Goal: Task Accomplishment & Management: Manage account settings

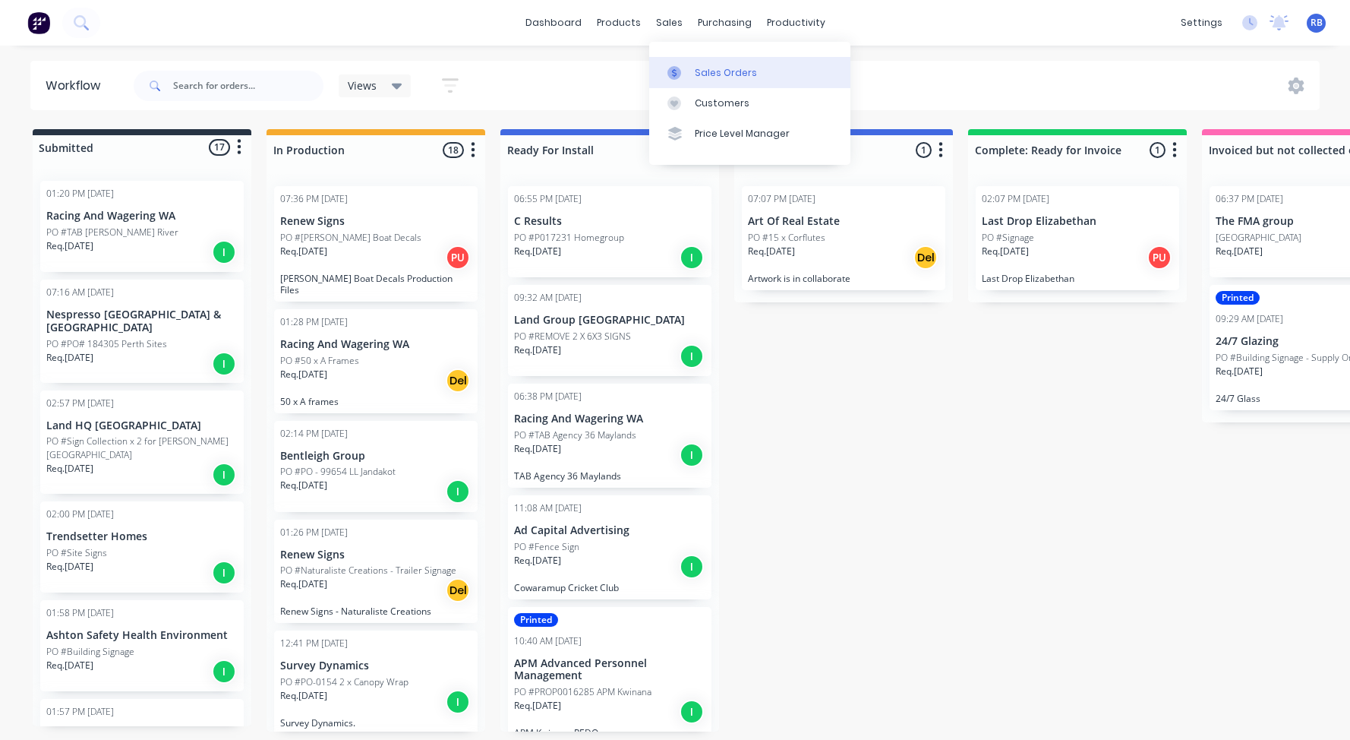
click at [726, 80] on link "Sales Orders" at bounding box center [749, 72] width 201 height 30
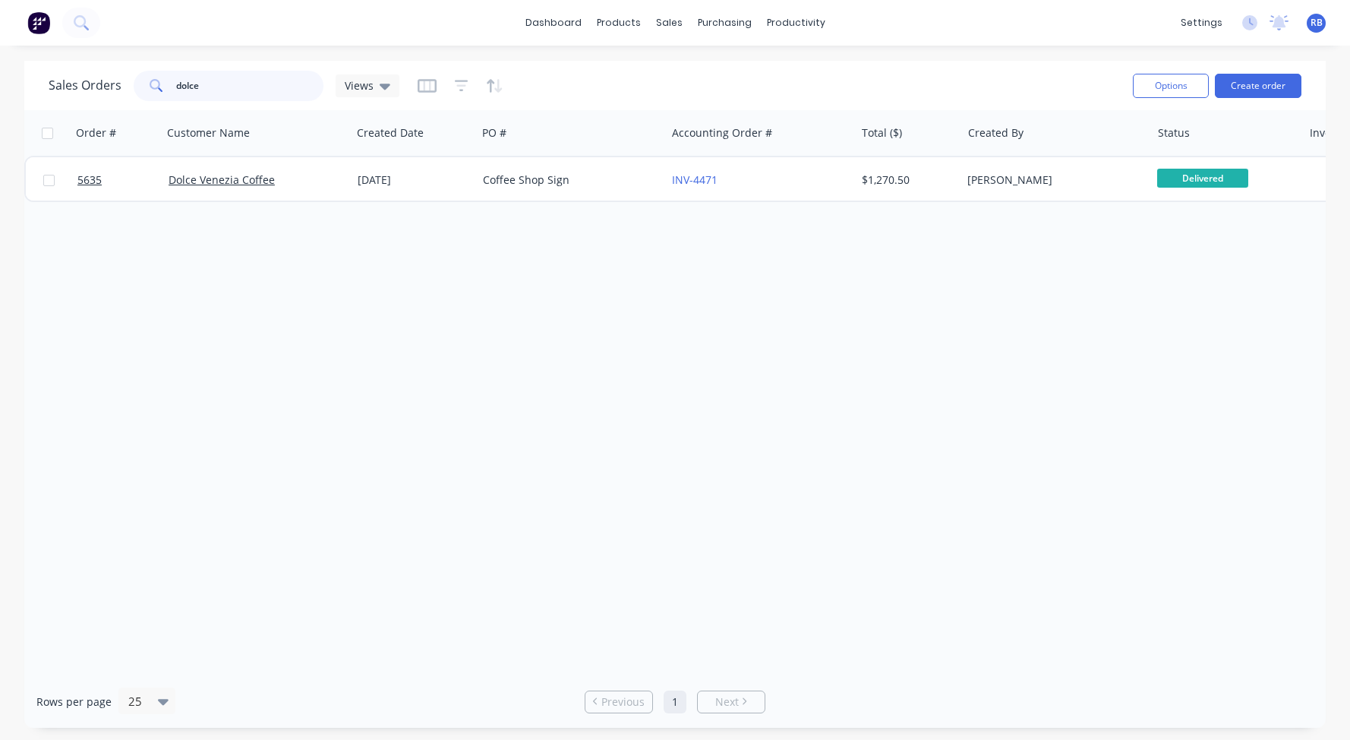
drag, startPoint x: 234, startPoint y: 77, endPoint x: 111, endPoint y: 77, distance: 123.0
click at [111, 77] on div "Sales Orders dolce Views" at bounding box center [224, 86] width 351 height 30
drag, startPoint x: 208, startPoint y: 84, endPoint x: 84, endPoint y: 84, distance: 123.8
click at [84, 84] on div "Sales Orders dolce Views" at bounding box center [224, 86] width 351 height 30
type input "ganada"
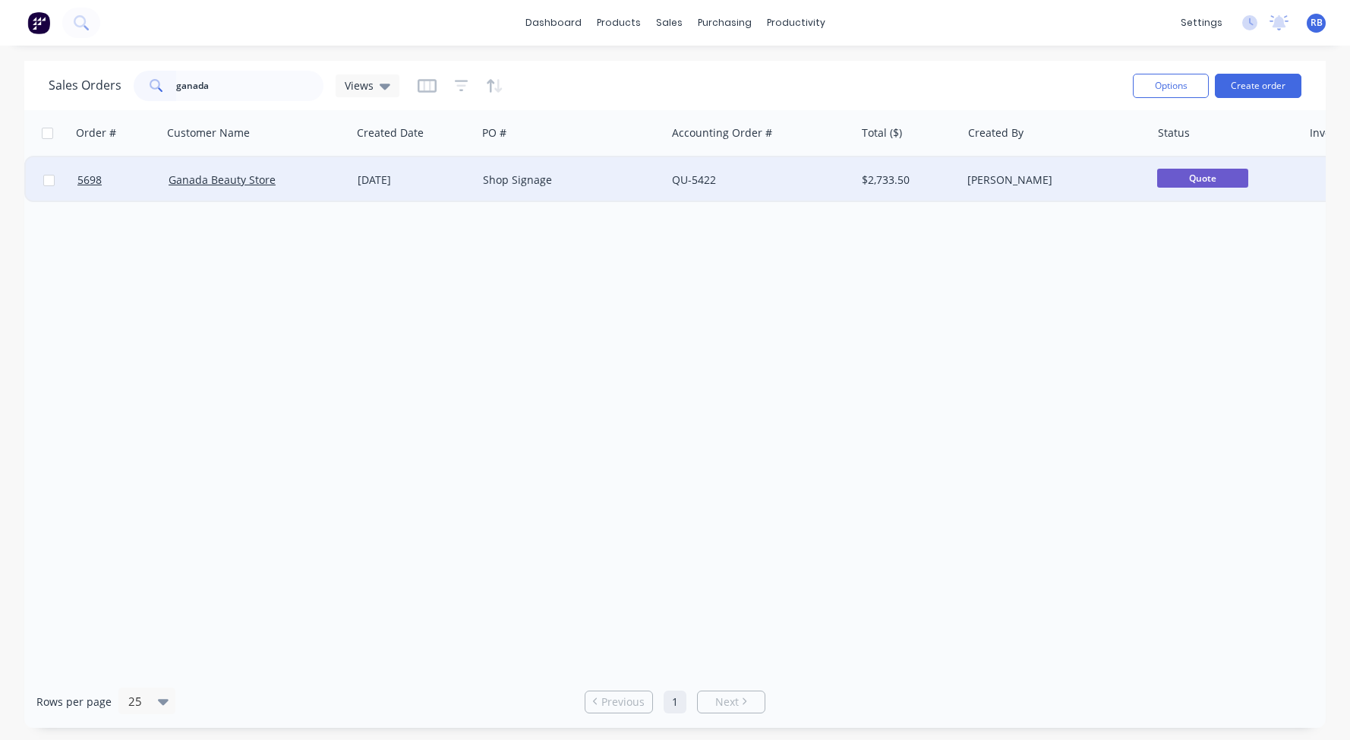
click at [612, 181] on div "Shop Signage" at bounding box center [567, 179] width 169 height 15
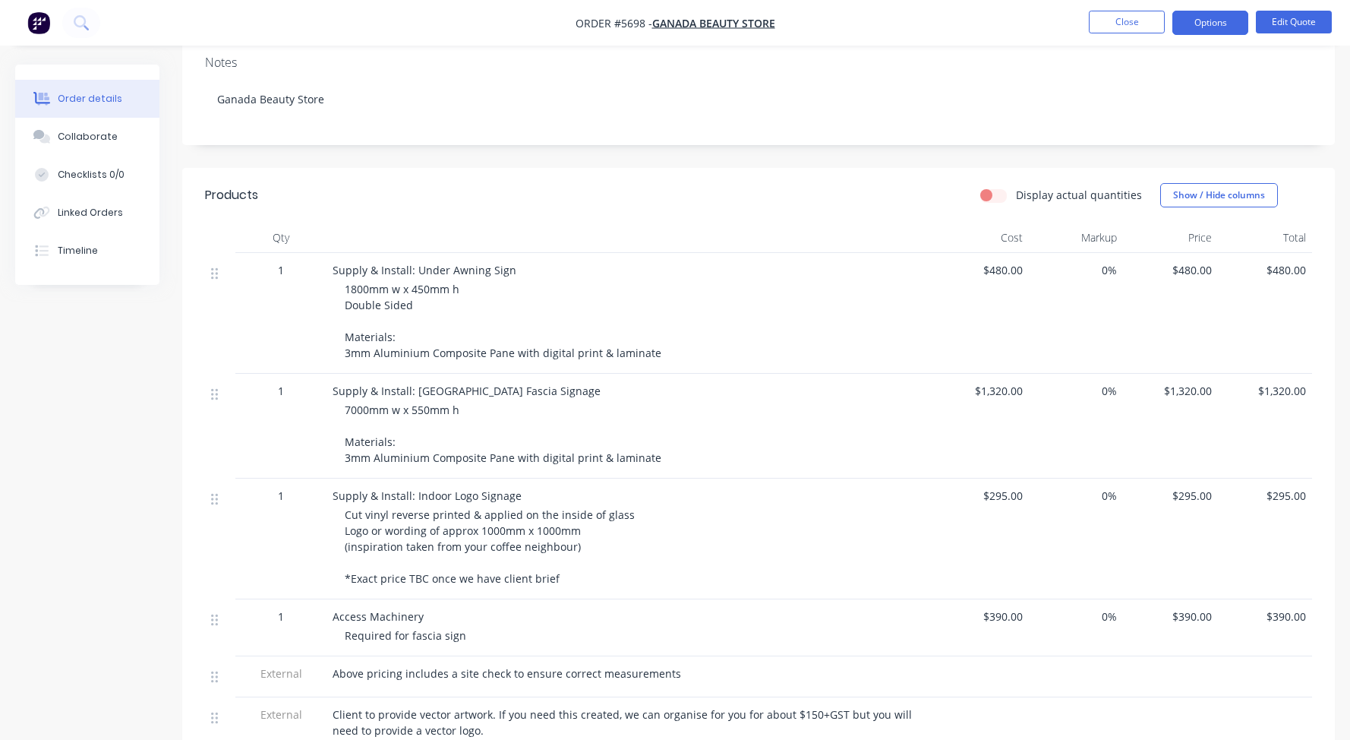
scroll to position [256, 0]
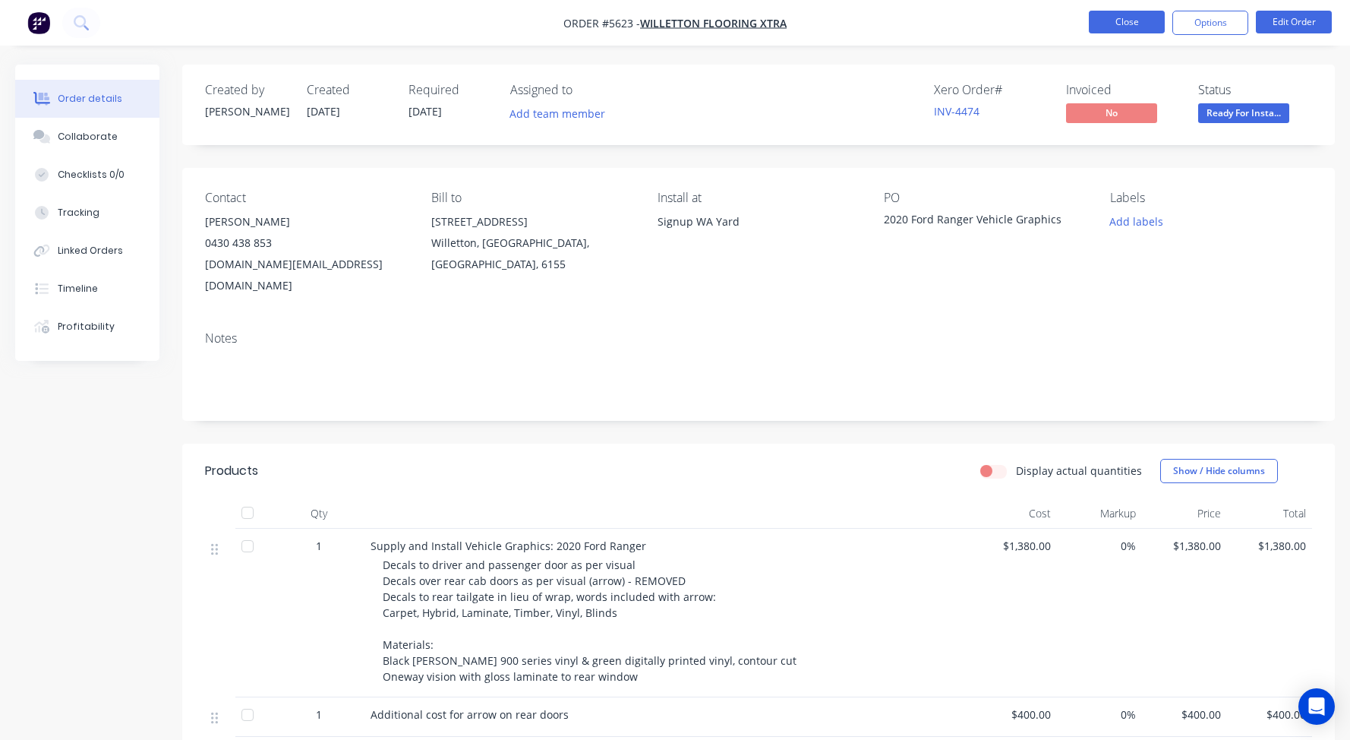
click at [1105, 17] on button "Close" at bounding box center [1127, 22] width 76 height 23
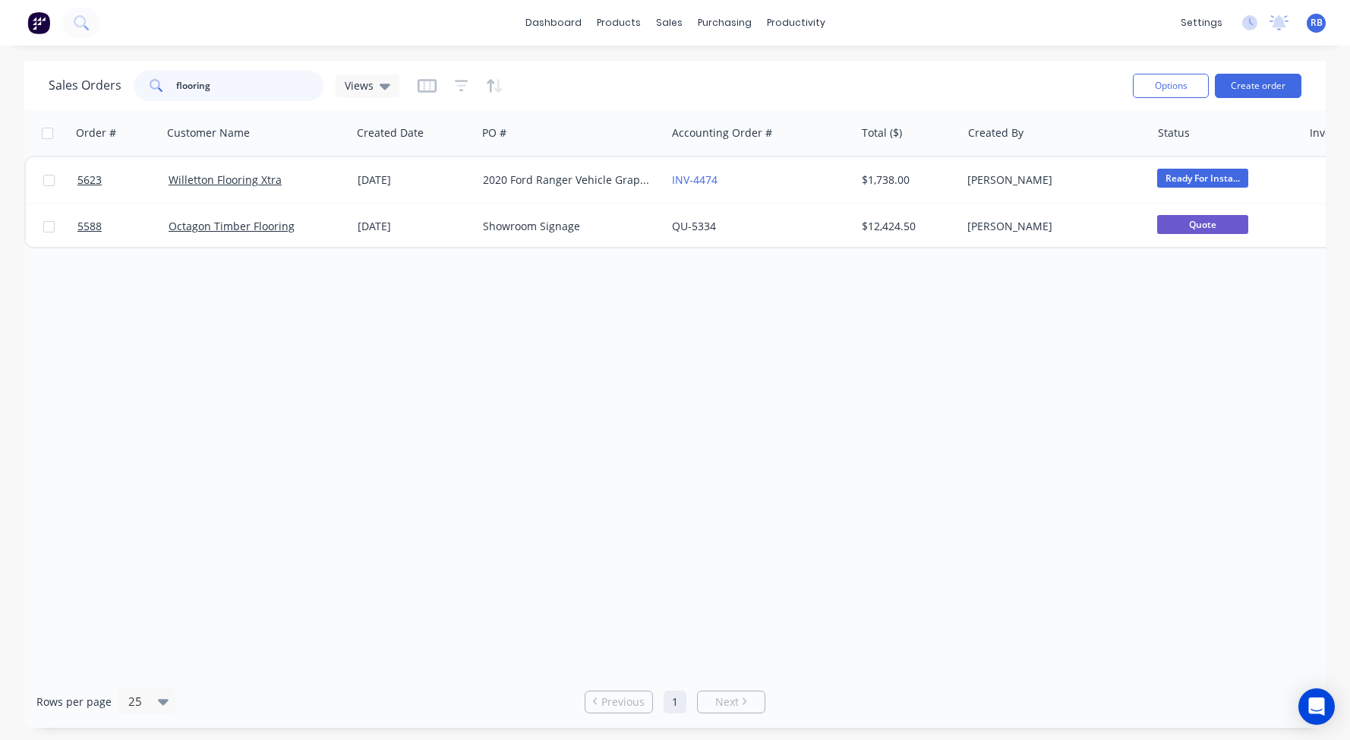
drag, startPoint x: 229, startPoint y: 88, endPoint x: 75, endPoint y: 85, distance: 153.4
click at [79, 85] on div "Sales Orders flooring Views" at bounding box center [224, 86] width 351 height 30
type input "boho"
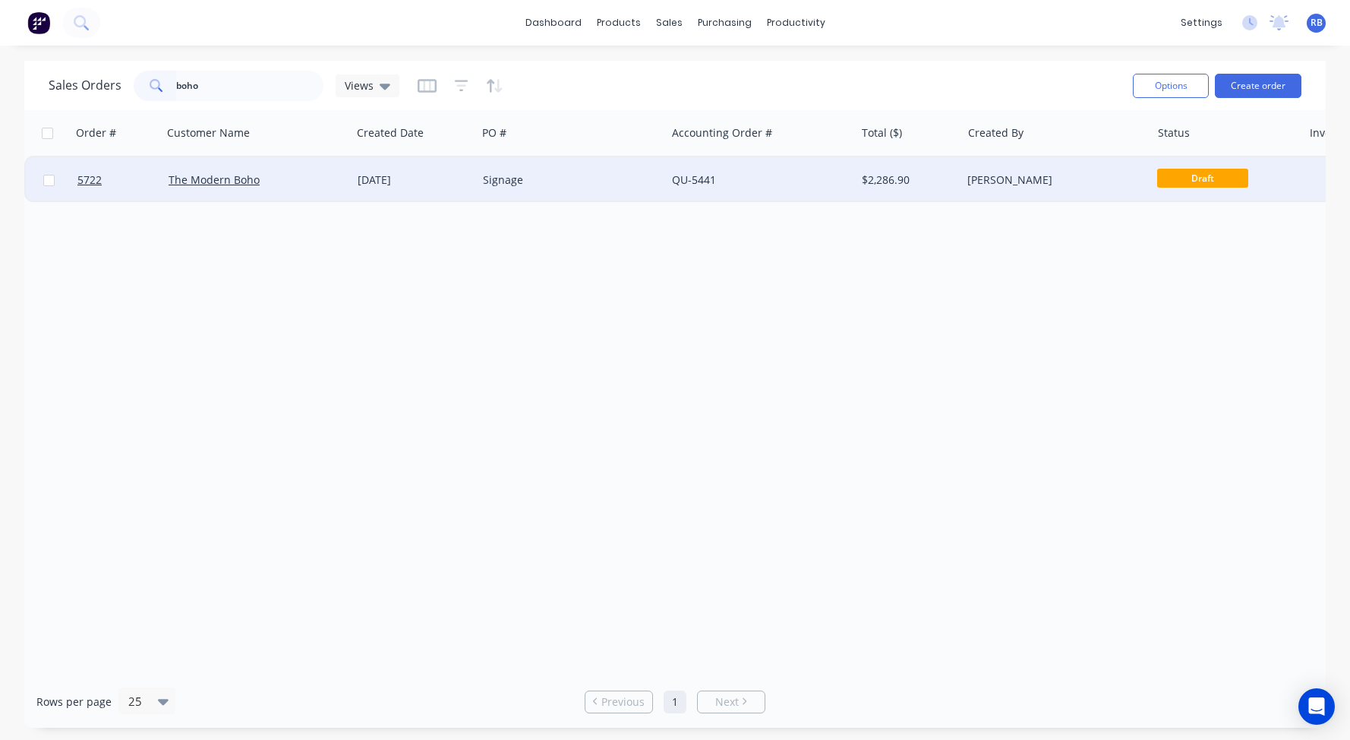
click at [594, 171] on div "Signage" at bounding box center [571, 180] width 189 height 46
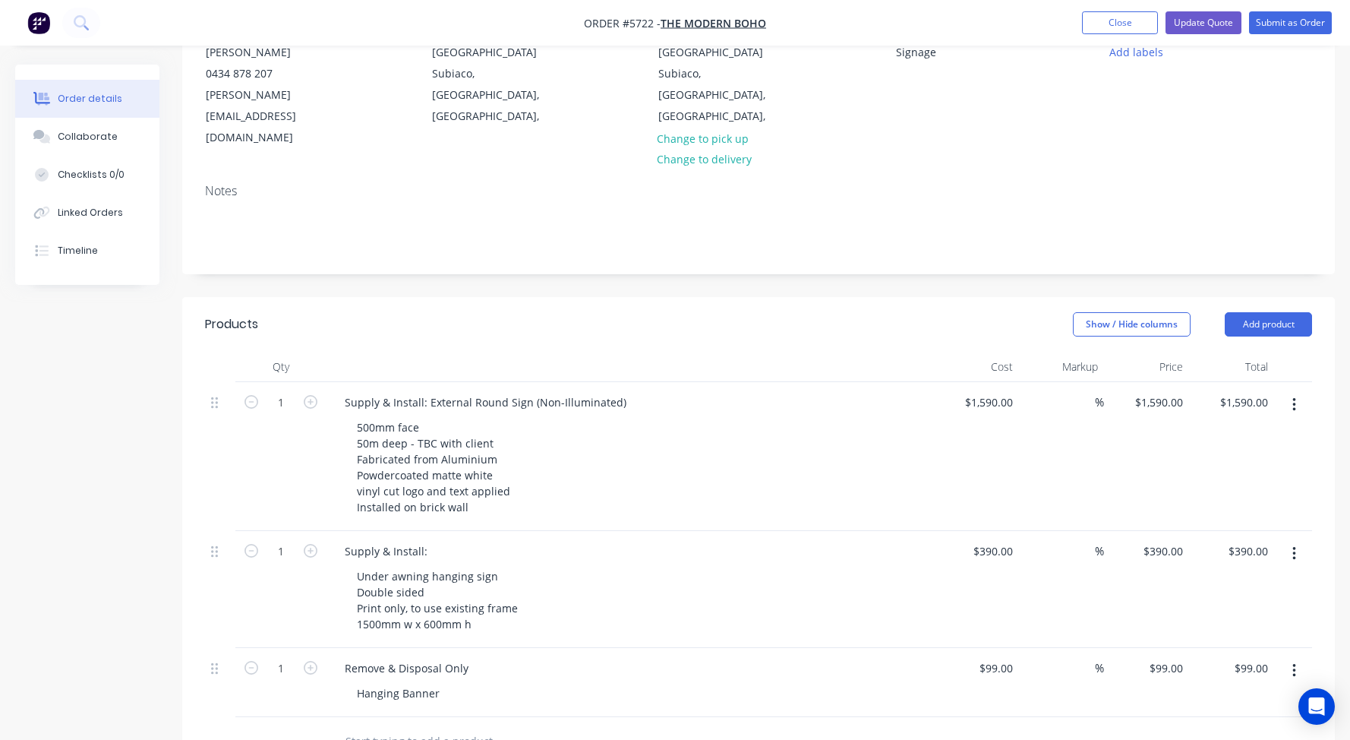
scroll to position [235, 0]
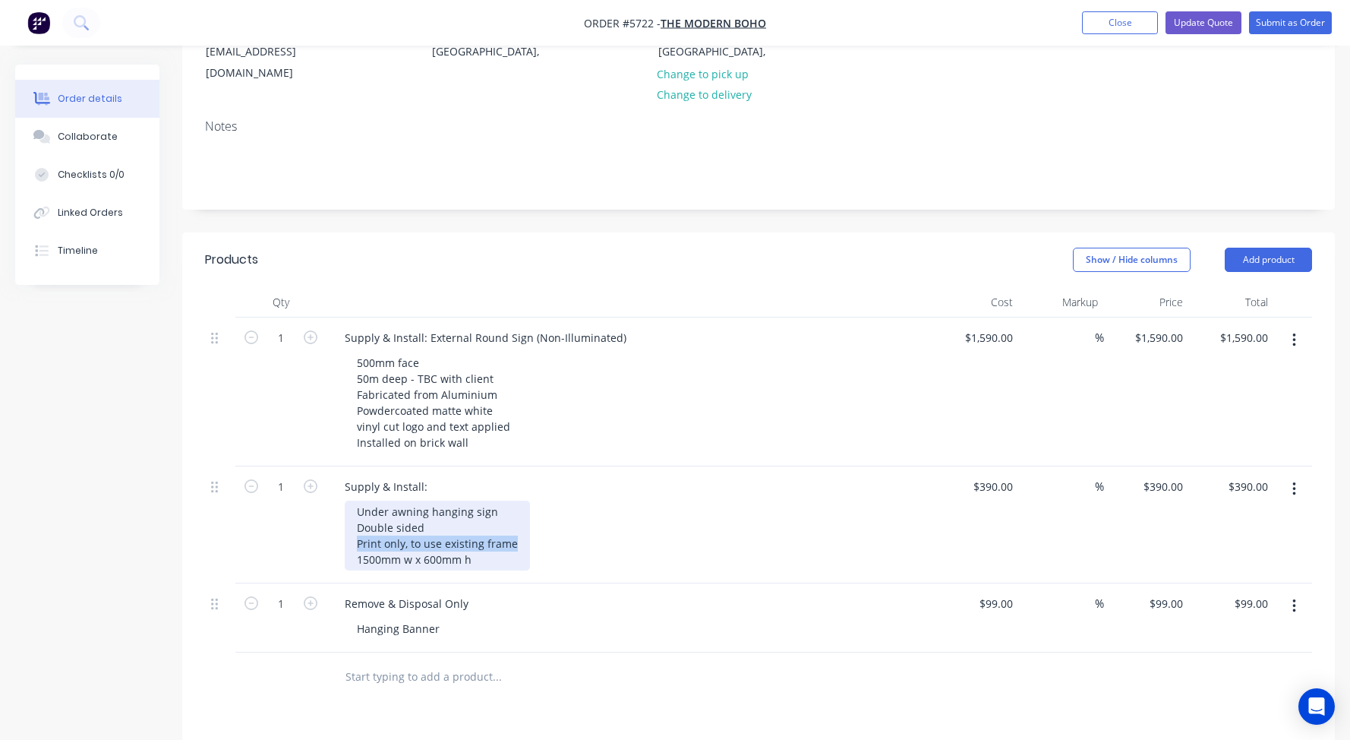
drag, startPoint x: 518, startPoint y: 499, endPoint x: 338, endPoint y: 499, distance: 179.9
click at [338, 499] on div "Supply & Install: Under awning hanging sign Double sided Print only, to use exi…" at bounding box center [629, 524] width 607 height 117
click at [495, 500] on div "Under awning hanging sign Double sided 1500mm w x 600mm h" at bounding box center [428, 535] width 166 height 70
drag, startPoint x: 478, startPoint y: 546, endPoint x: 322, endPoint y: 546, distance: 155.7
click at [322, 546] on div "1 Supply & Install: Under awning hanging sign Double sided 1500mm w x 600mm h $…" at bounding box center [758, 524] width 1107 height 117
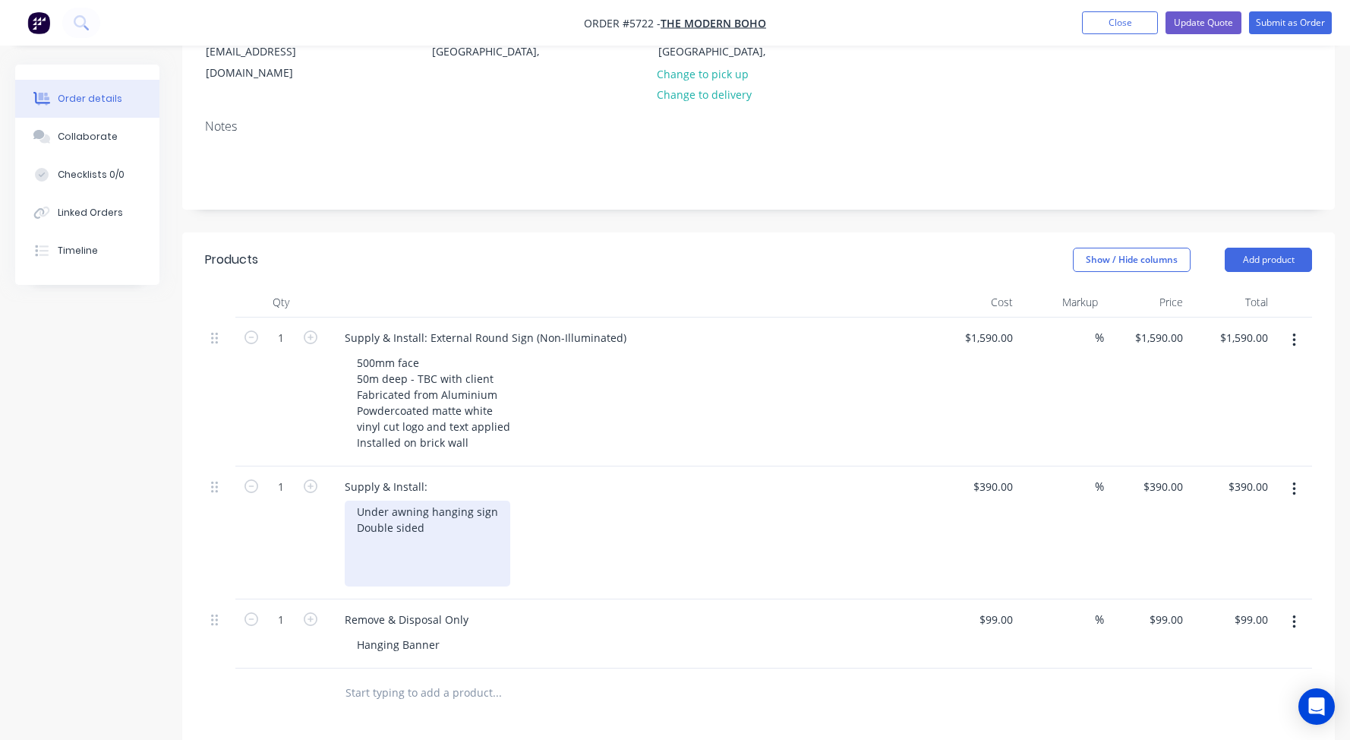
click at [366, 500] on div "Under awning hanging sign Double sided" at bounding box center [428, 543] width 166 height 86
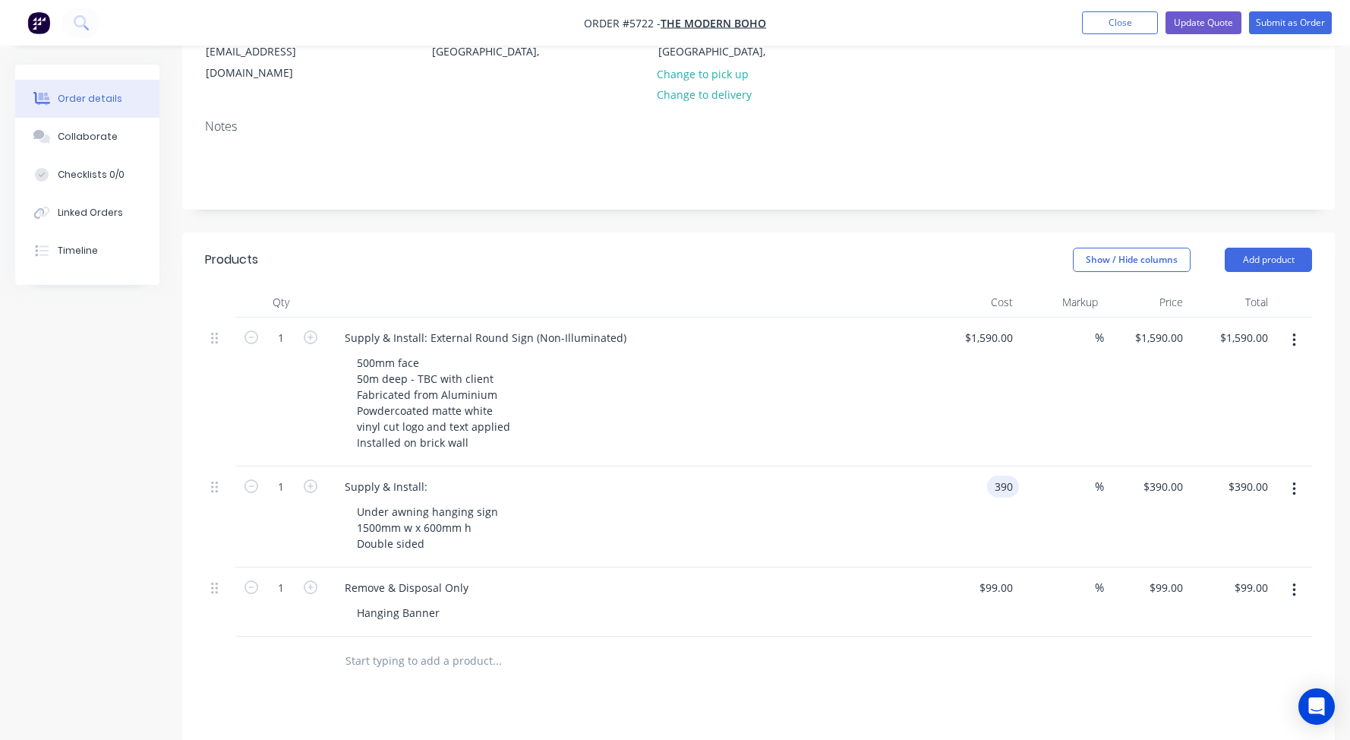
click at [994, 475] on input "390" at bounding box center [1006, 486] width 26 height 22
type input "$520.00"
click at [842, 500] on div "Under awning hanging sign 1500mm w x 600mm h Double sided" at bounding box center [636, 527] width 583 height 54
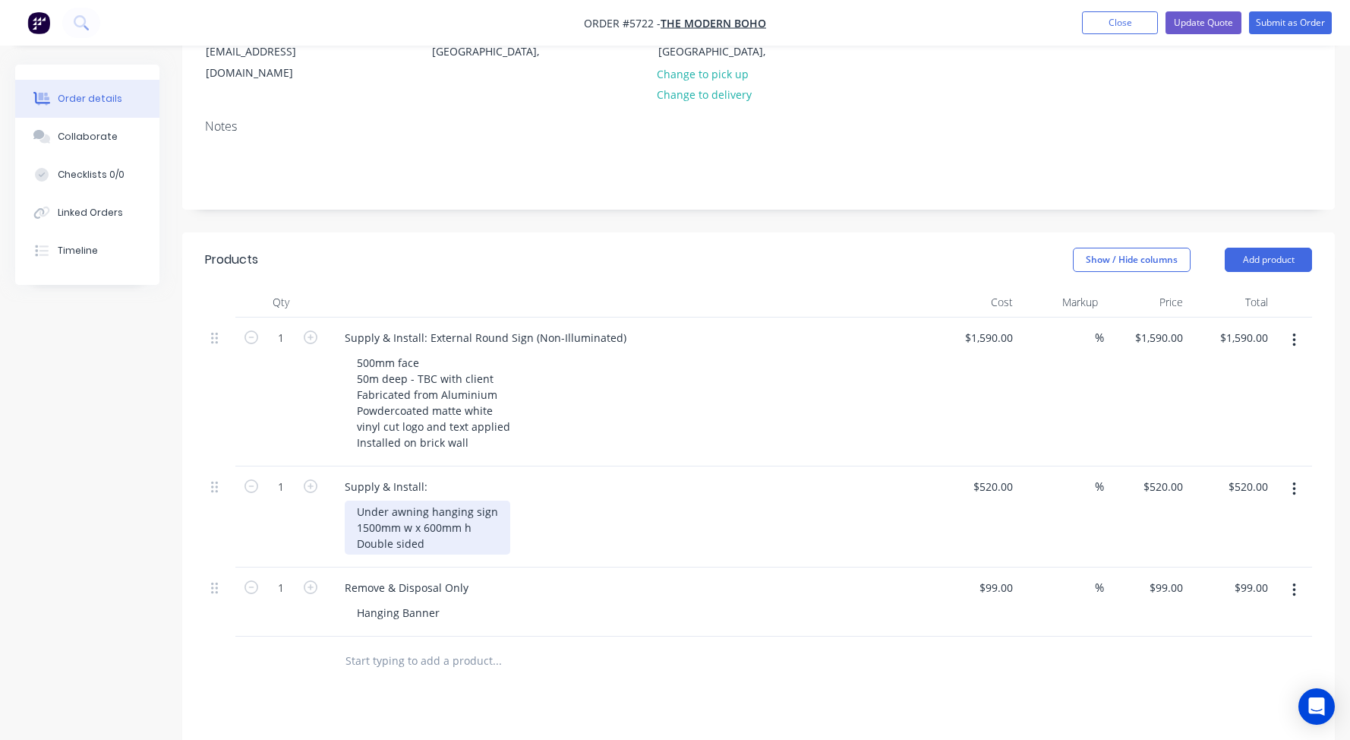
click at [446, 500] on div "Under awning hanging sign 1500mm w x 600mm h Double sided" at bounding box center [428, 527] width 166 height 54
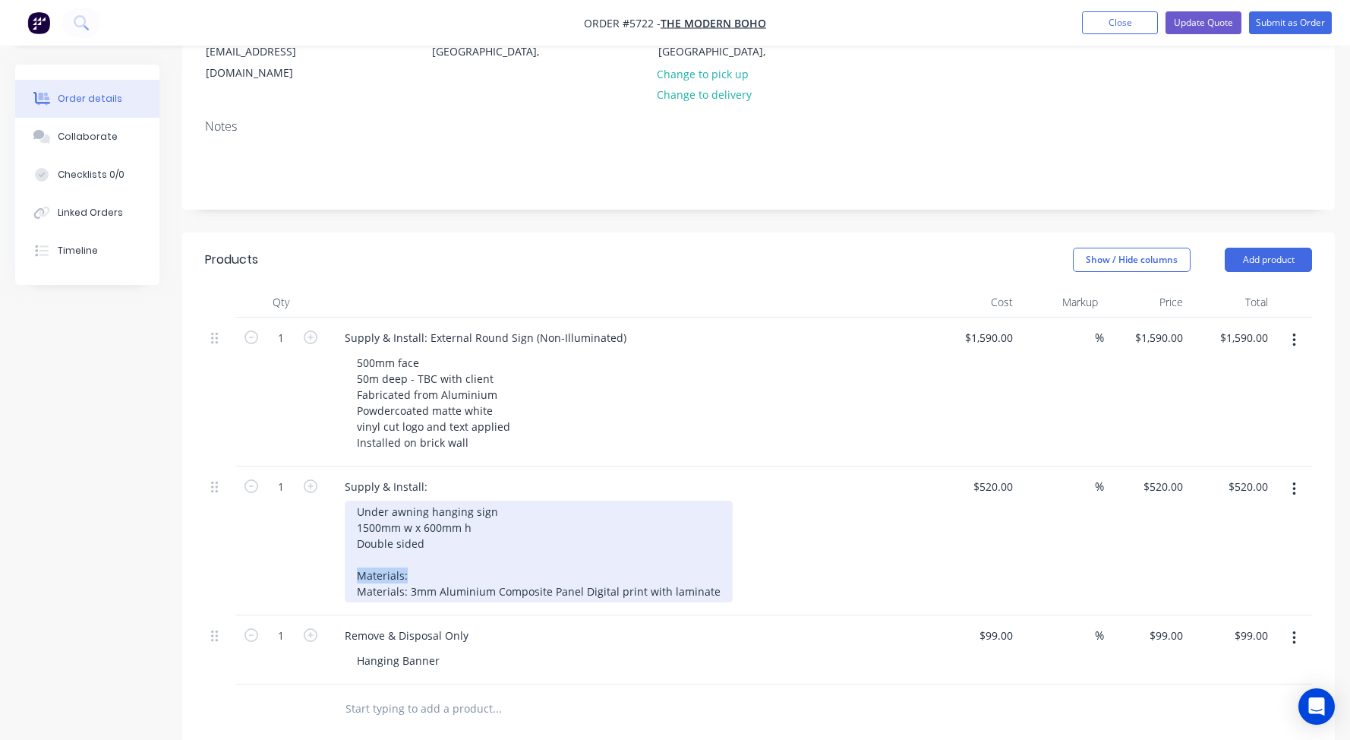
drag, startPoint x: 415, startPoint y: 532, endPoint x: 289, endPoint y: 532, distance: 126.0
click at [289, 532] on div "1 Supply & Install: Under awning hanging sign 1500mm w x 600mm h Double sided M…" at bounding box center [758, 540] width 1107 height 149
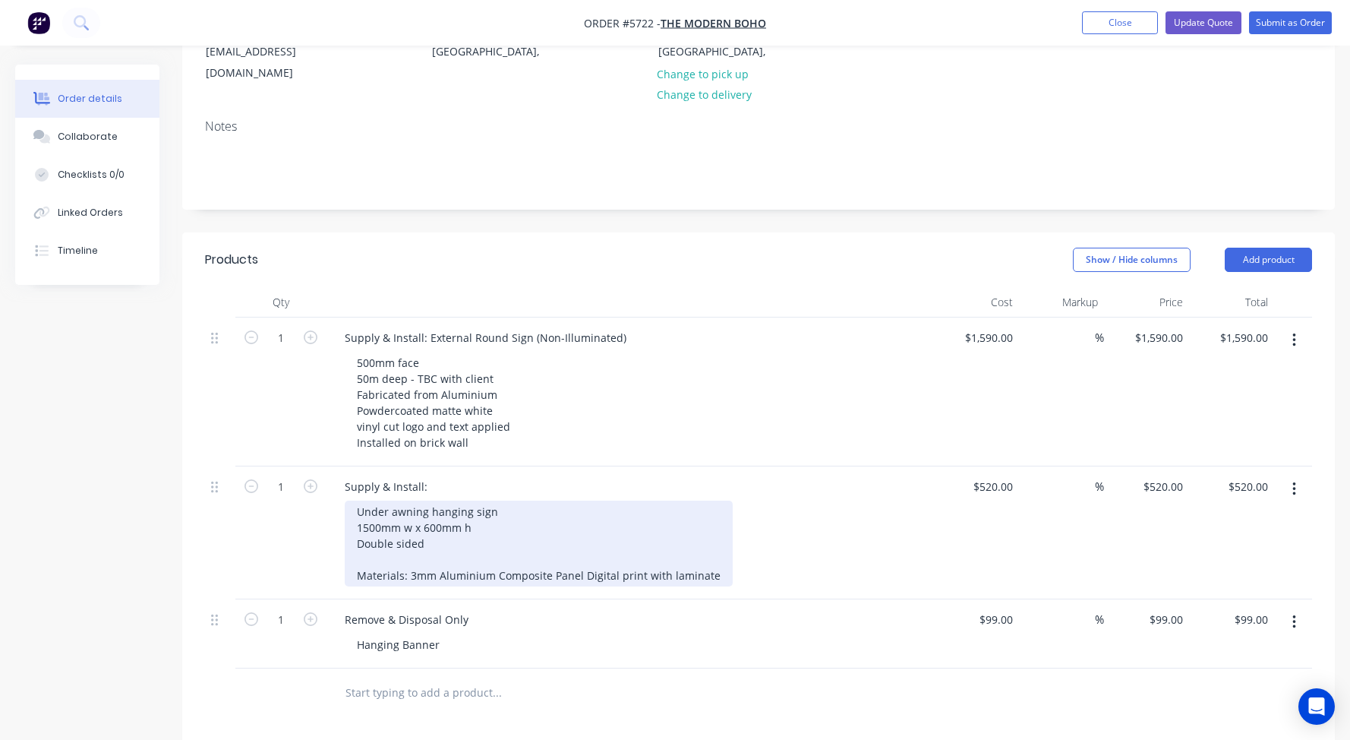
click at [415, 531] on div "Under awning hanging sign 1500mm w x 600mm h Double sided Materials: 3mm Alumin…" at bounding box center [539, 543] width 388 height 86
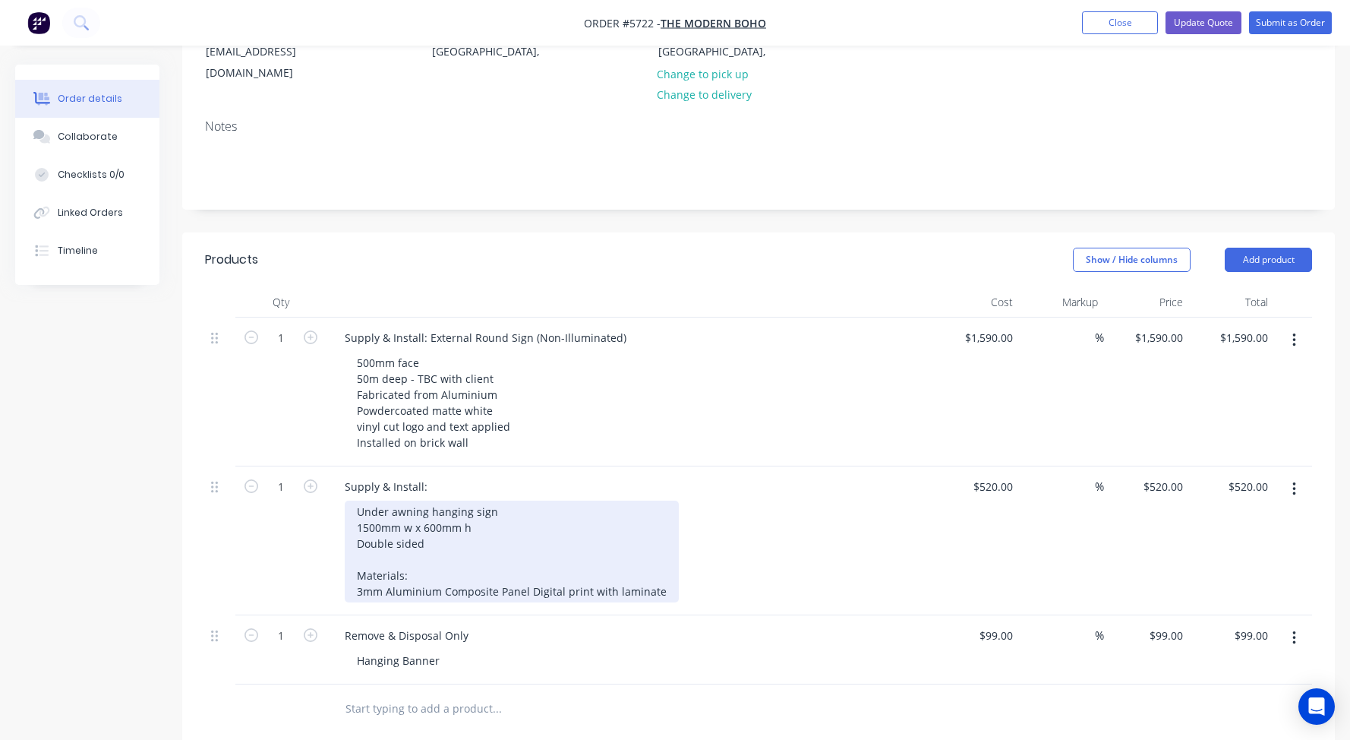
click at [529, 549] on div "Under awning hanging sign 1500mm w x 600mm h Double sided Materials: 3mm Alumin…" at bounding box center [512, 551] width 334 height 102
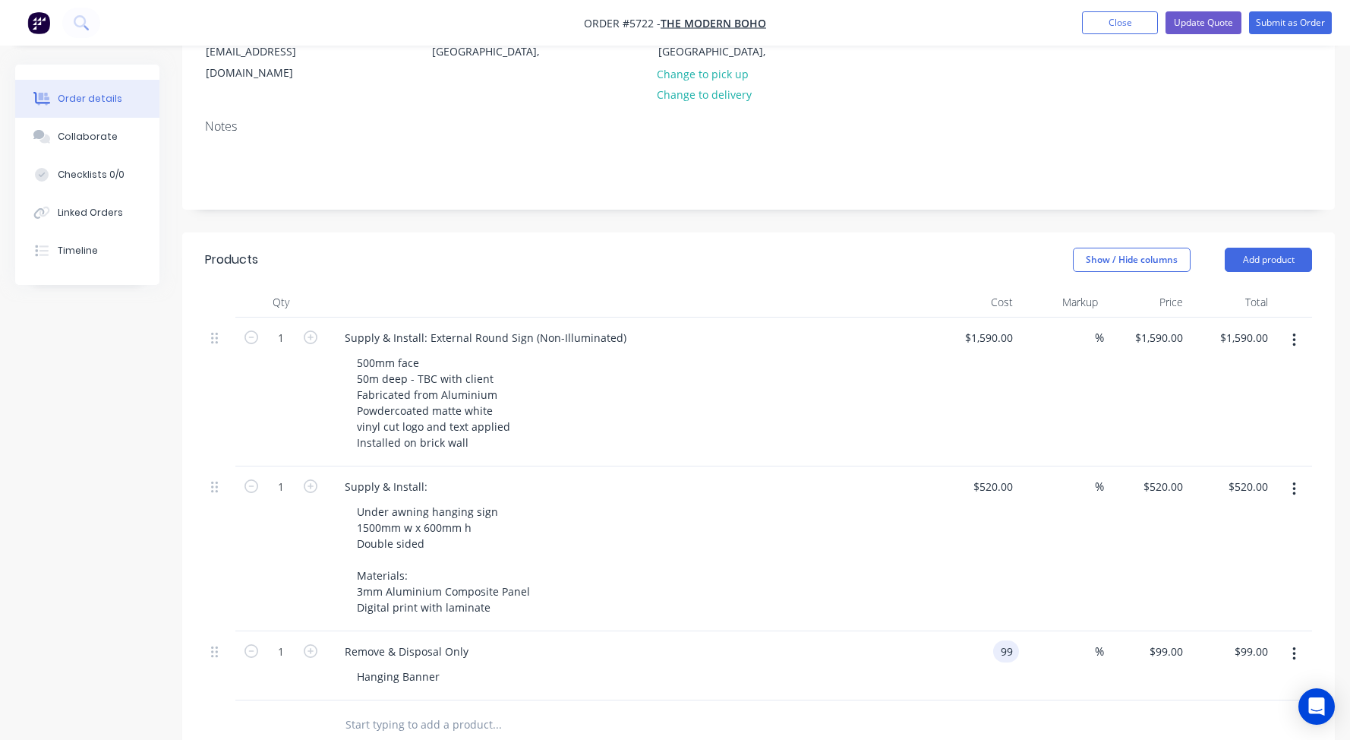
click at [1011, 640] on input "99" at bounding box center [1009, 651] width 20 height 22
type input "$50.00"
click at [929, 572] on div "Supply & Install: Under awning hanging sign 1500mm w x 600mm h Double sided Mat…" at bounding box center [629, 548] width 607 height 165
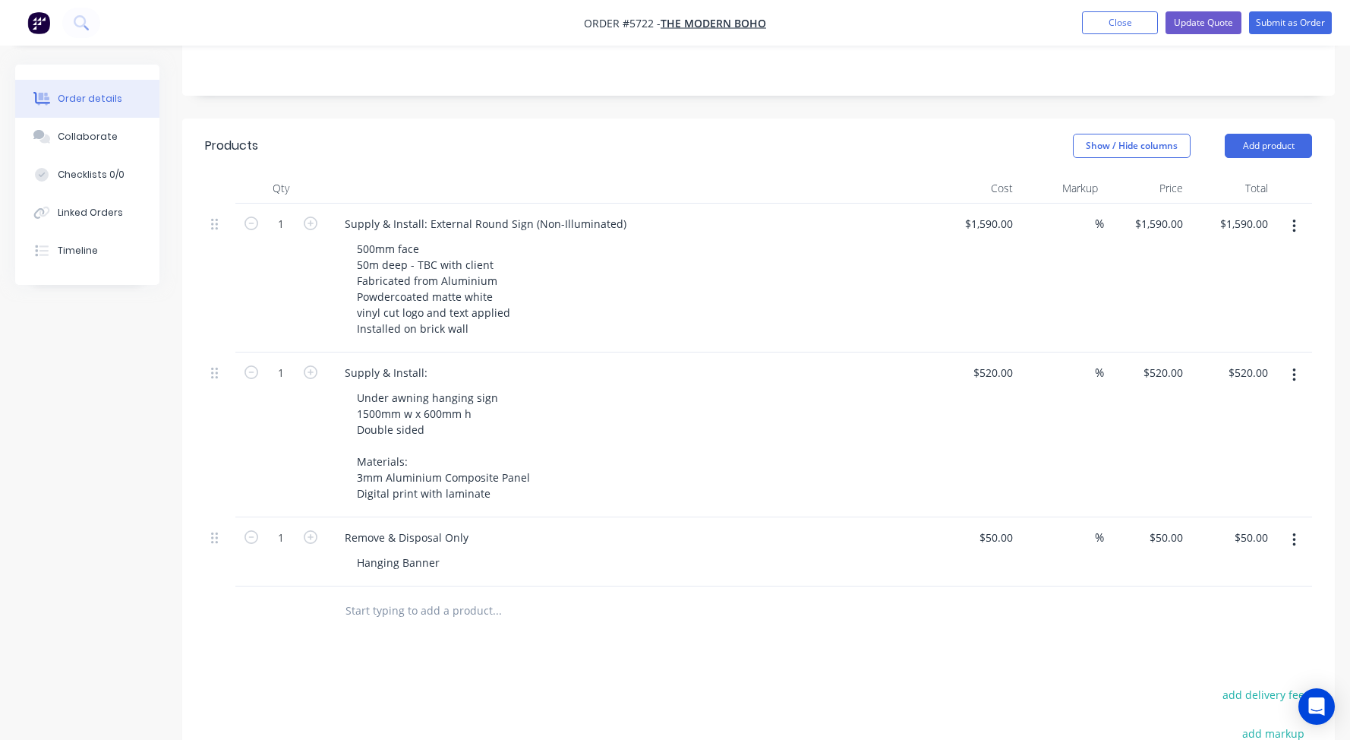
scroll to position [350, 0]
click at [377, 595] on input "text" at bounding box center [497, 610] width 304 height 30
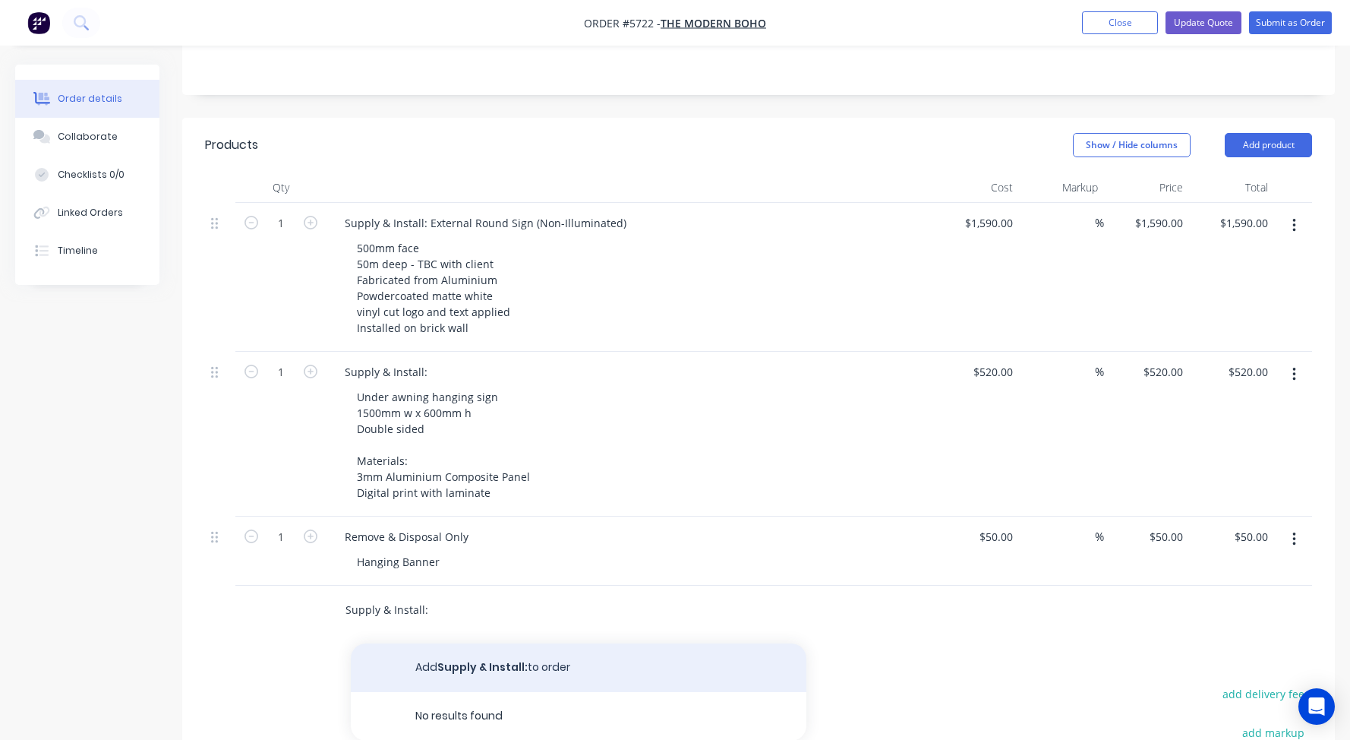
type input "Supply & Install:"
click at [520, 643] on button "Add Supply & Install: to order" at bounding box center [579, 667] width 456 height 49
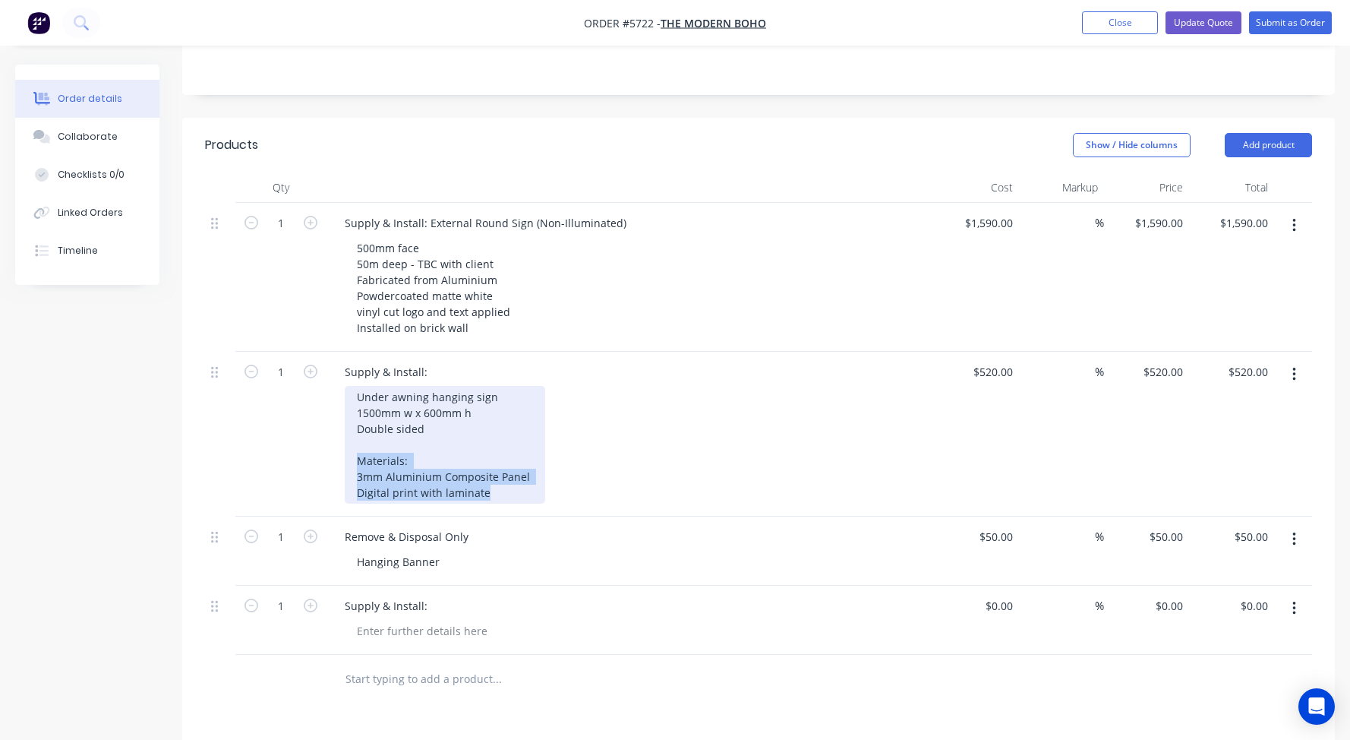
drag, startPoint x: 511, startPoint y: 451, endPoint x: 358, endPoint y: 418, distance: 156.8
click at [358, 418] on div "Under awning hanging sign 1500mm w x 600mm h Double sided Materials: 3mm Alumin…" at bounding box center [445, 445] width 200 height 118
copy div "Materials: 3mm Aluminium Composite Panel Digital print with laminate"
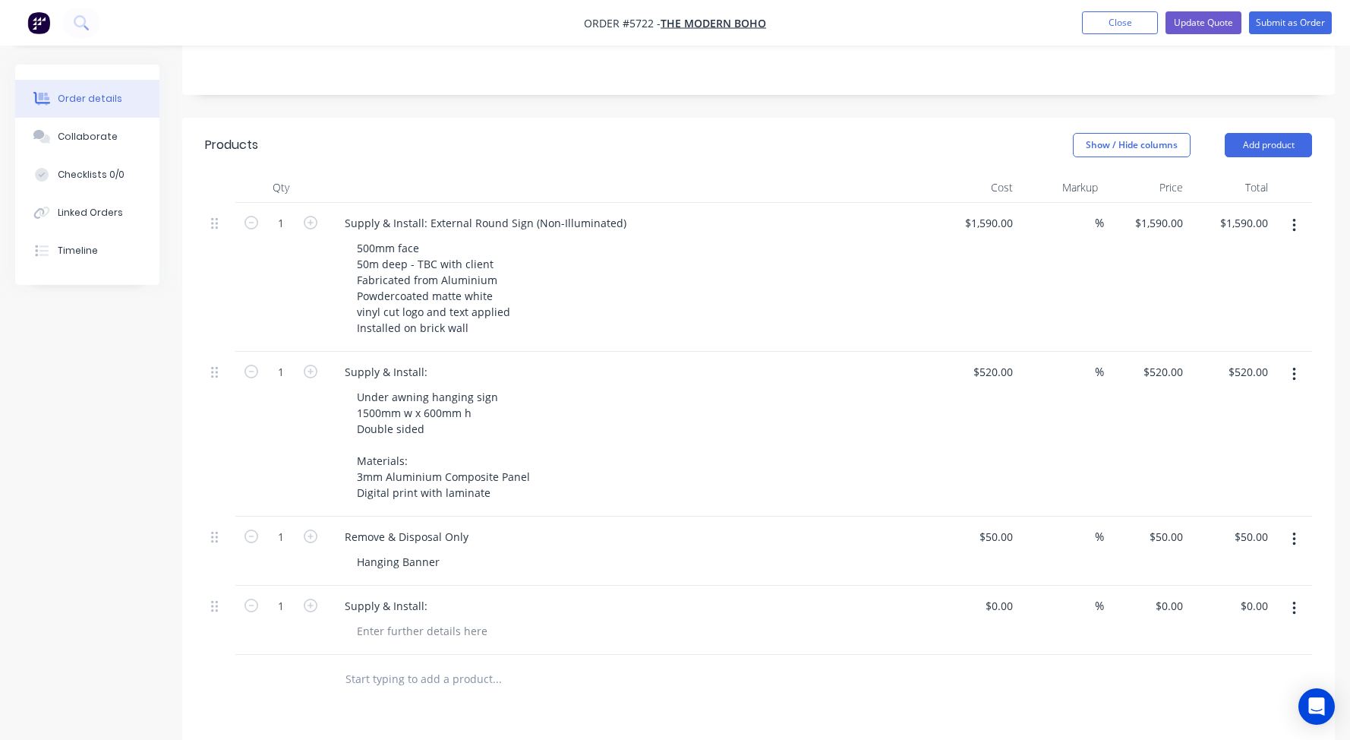
click at [711, 430] on div "Under awning hanging sign 1500mm w x 600mm h Double sided Materials: 3mm Alumin…" at bounding box center [636, 445] width 583 height 118
click at [391, 620] on div at bounding box center [422, 631] width 155 height 22
click at [351, 620] on div "Front Fascia Sign 200mm" at bounding box center [400, 639] width 110 height 38
click at [460, 620] on div "Front Fascia Sign 4000mm w x 200mm" at bounding box center [409, 639] width 129 height 38
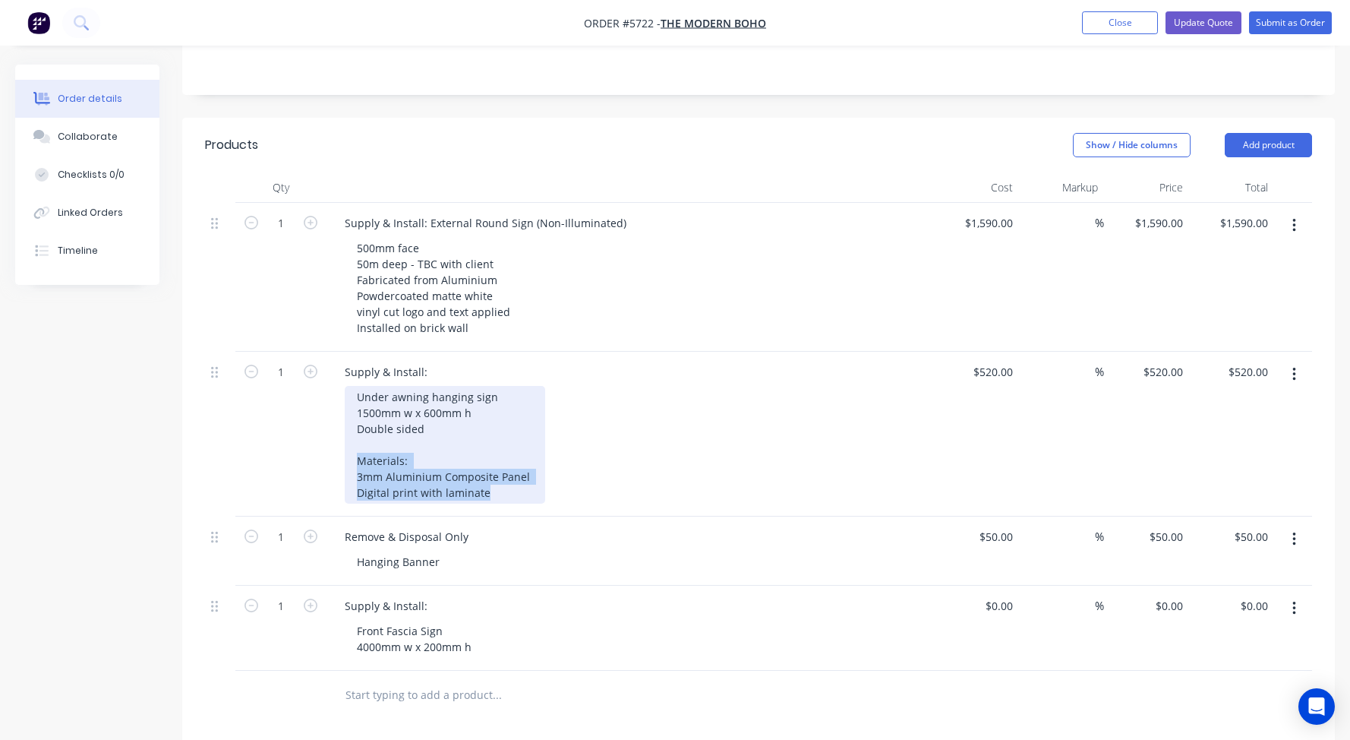
drag, startPoint x: 494, startPoint y: 453, endPoint x: 321, endPoint y: 423, distance: 175.6
click at [321, 423] on div "1 Supply & Install: Under awning hanging sign 1500mm w x 600mm h Double sided M…" at bounding box center [758, 434] width 1107 height 165
copy div "Materials: 3mm Aluminium Composite Panel Digital print with laminate"
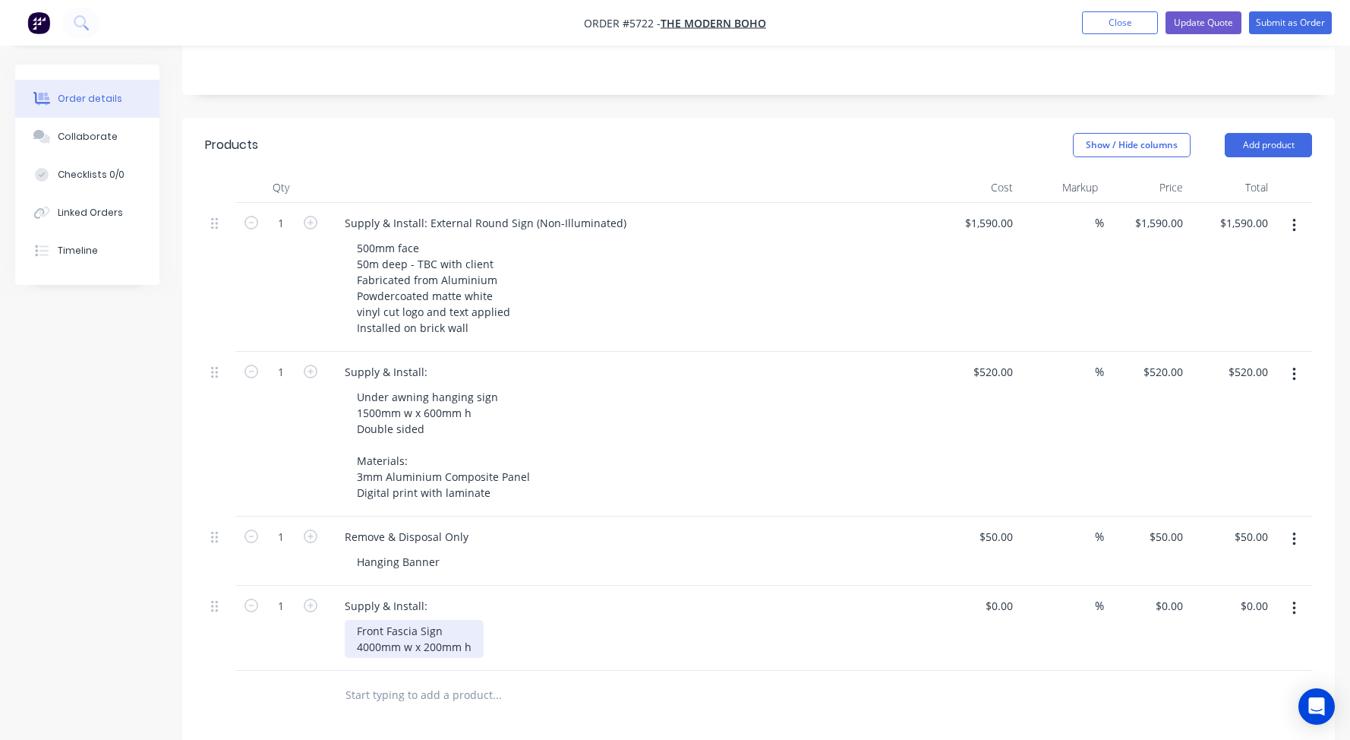
click at [479, 620] on div "Front Fascia Sign 4000mm w x 200mm h" at bounding box center [414, 639] width 139 height 38
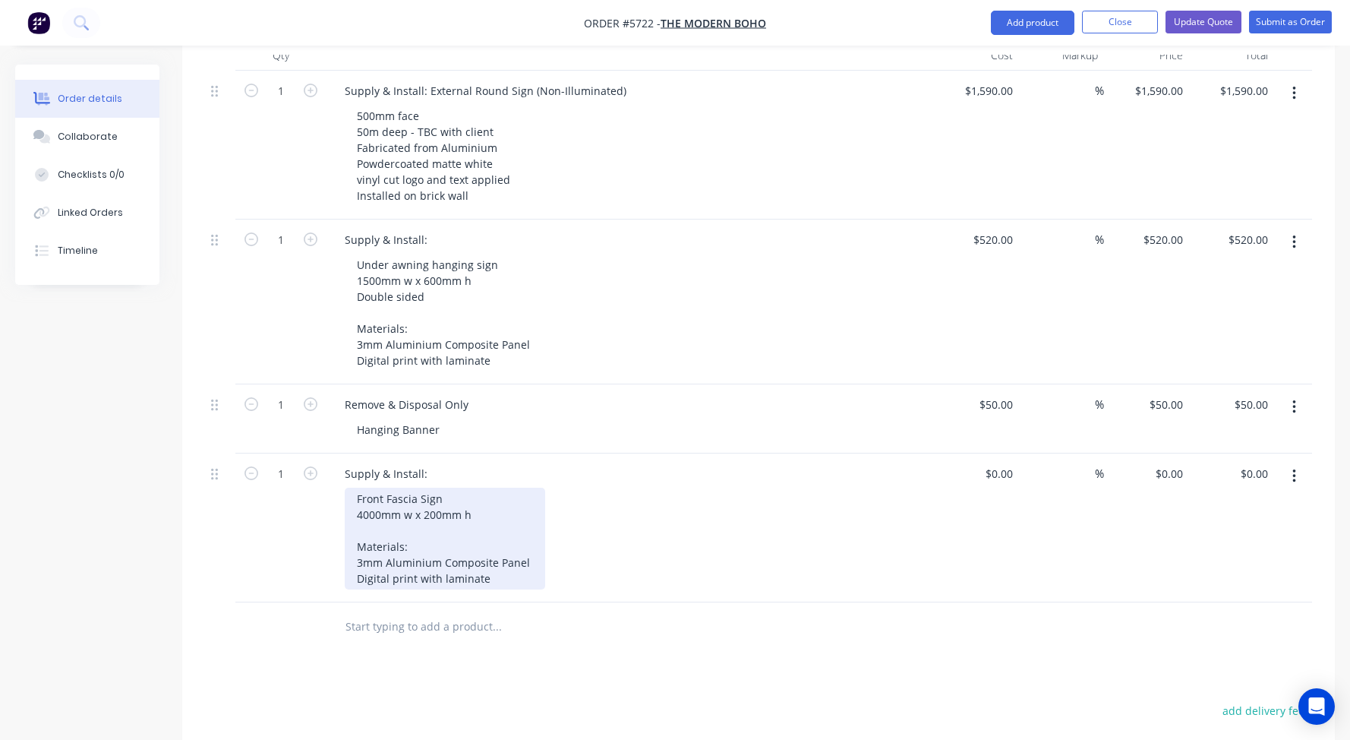
scroll to position [509, 0]
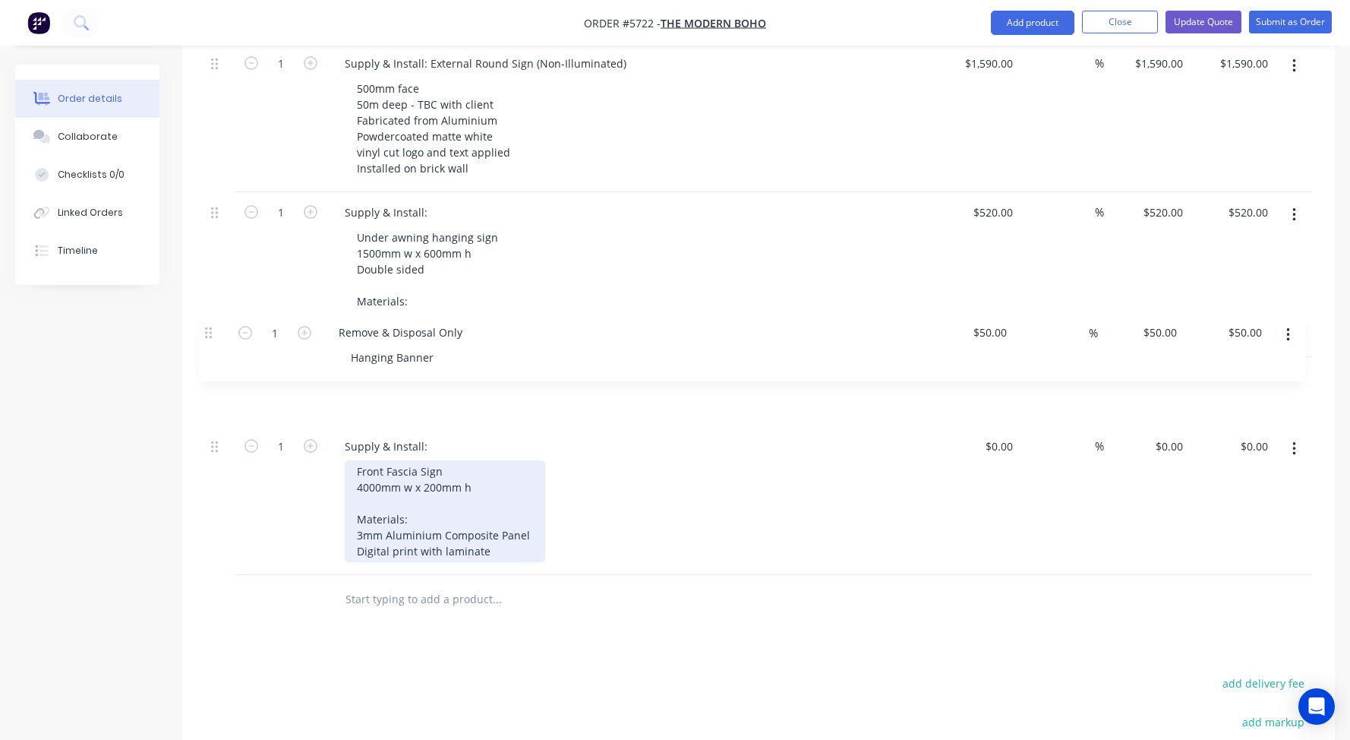
drag, startPoint x: 215, startPoint y: 332, endPoint x: 207, endPoint y: 327, distance: 8.9
click at [207, 327] on div "1 Supply & Install: External Round Sign (Non-Illuminated) 500mm face 50m deep -…" at bounding box center [758, 308] width 1107 height 531
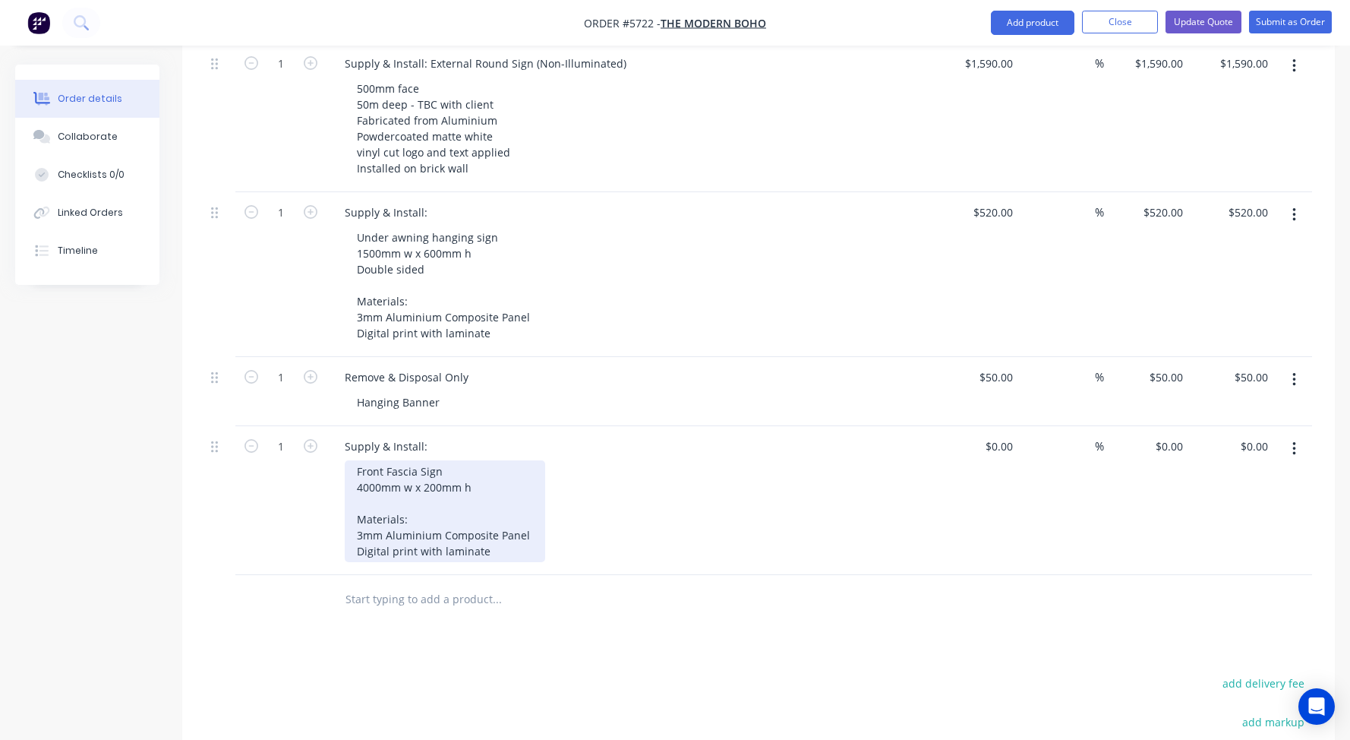
click at [459, 460] on div "Front Fascia Sign 4000mm w x 200mm h Materials: 3mm Aluminium Composite Panel D…" at bounding box center [445, 511] width 200 height 102
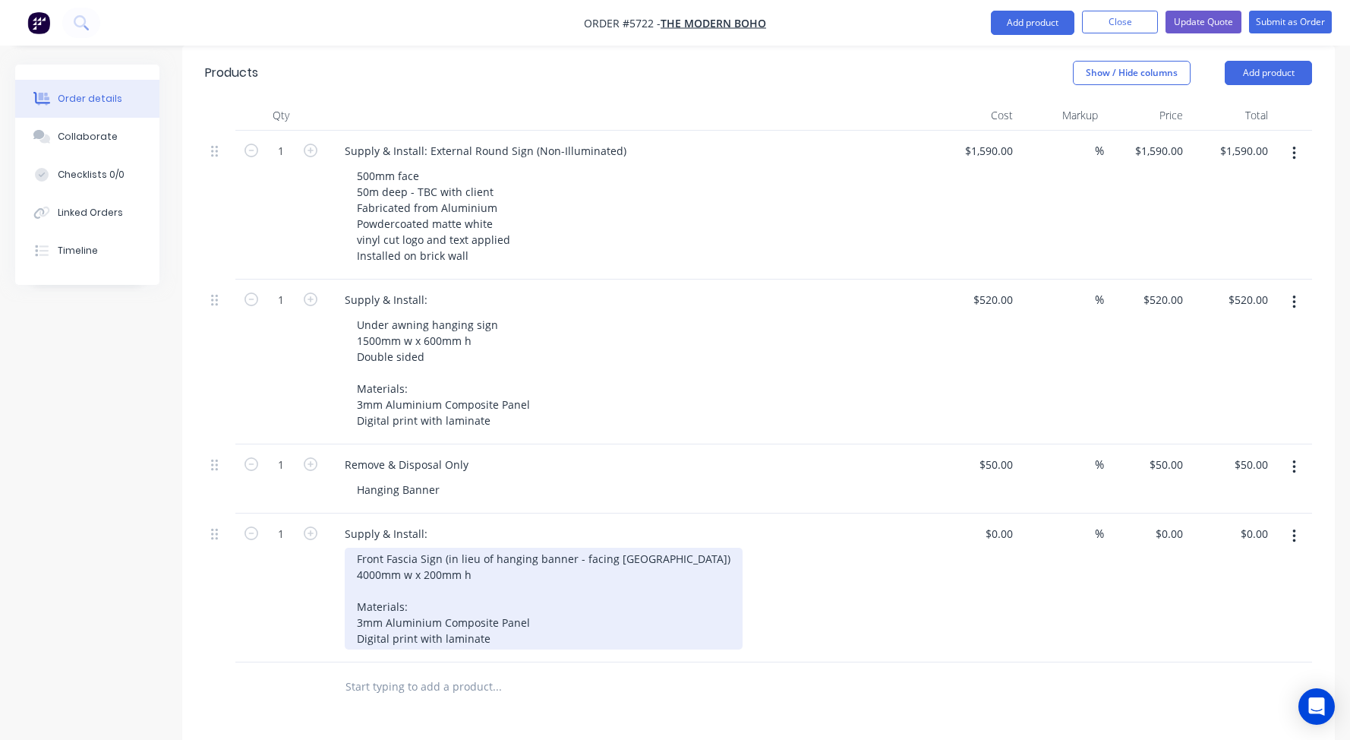
scroll to position [421, 0]
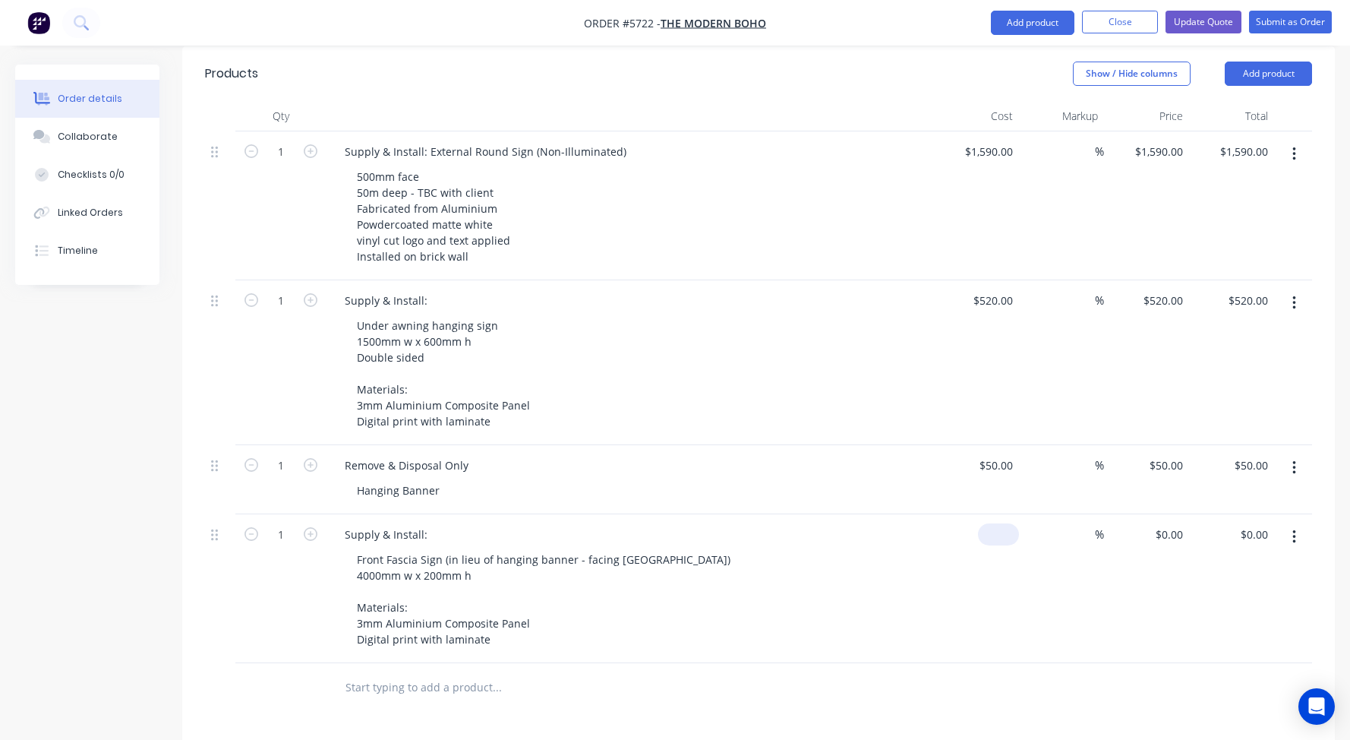
click at [1009, 523] on input at bounding box center [1001, 534] width 35 height 22
type input "$495.00"
click at [894, 523] on div "Supply & Install:" at bounding box center [630, 534] width 595 height 22
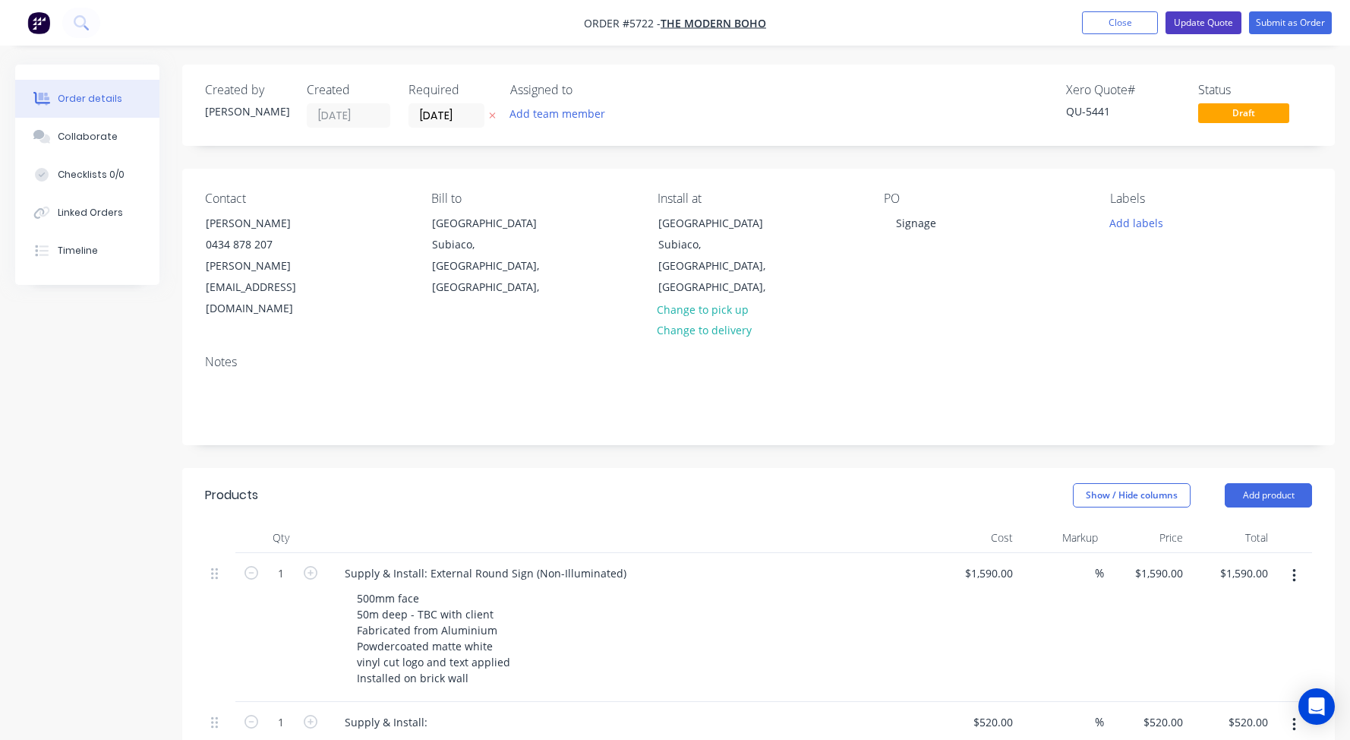
scroll to position [0, 0]
click at [1203, 26] on button "Update Quote" at bounding box center [1203, 22] width 76 height 23
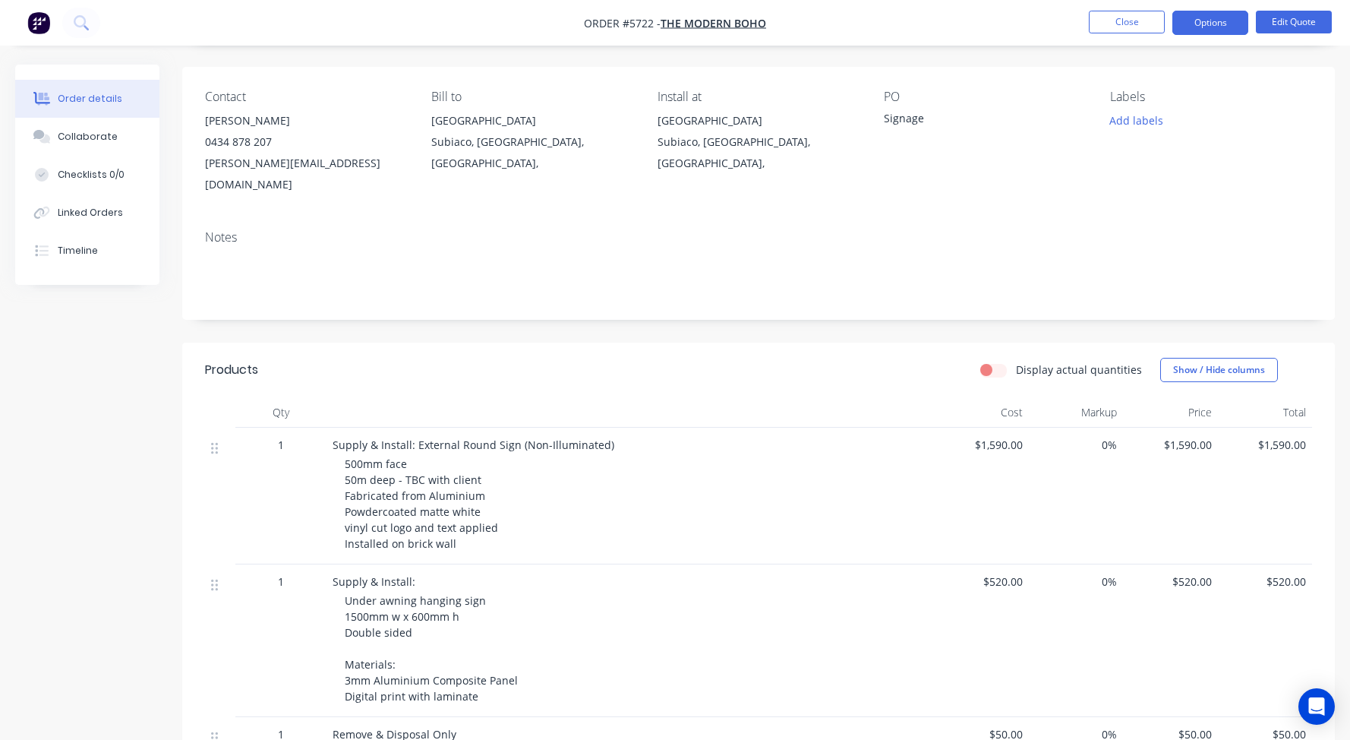
scroll to position [80, 0]
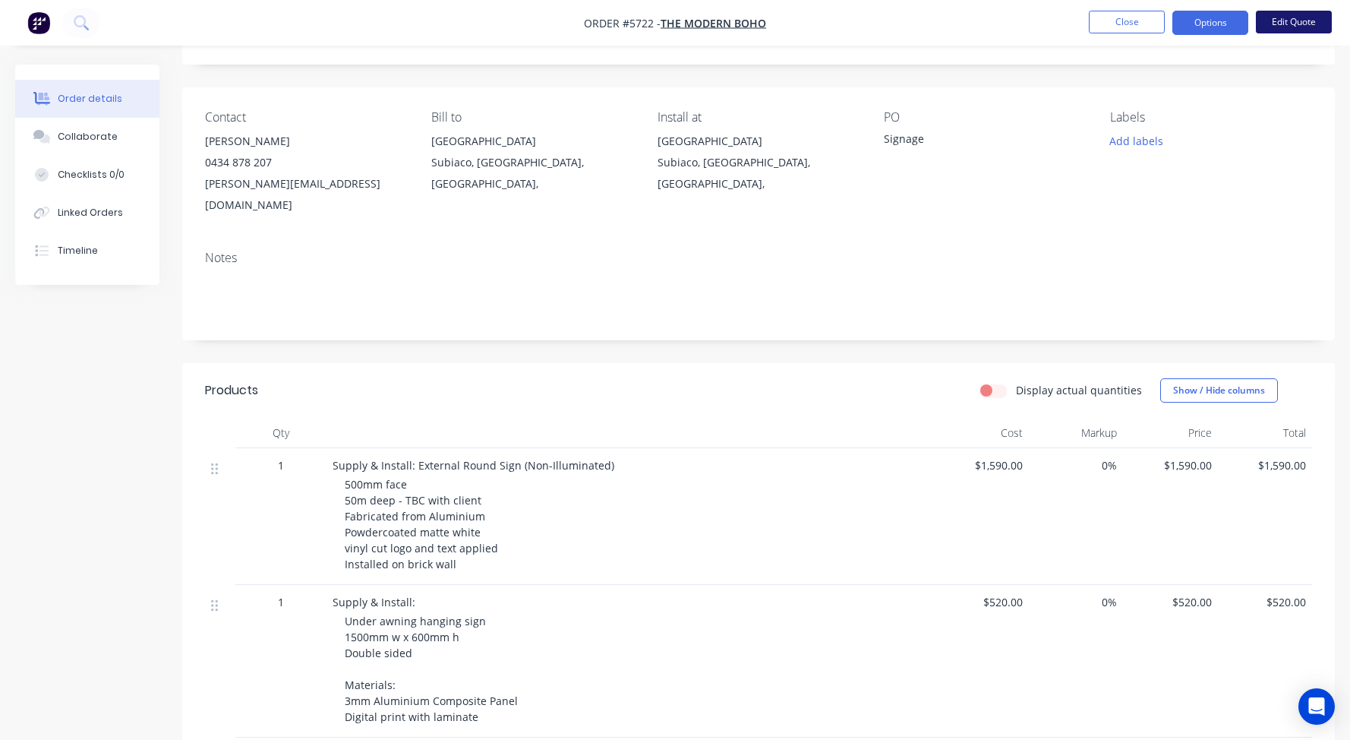
click at [1288, 16] on button "Edit Quote" at bounding box center [1294, 22] width 76 height 23
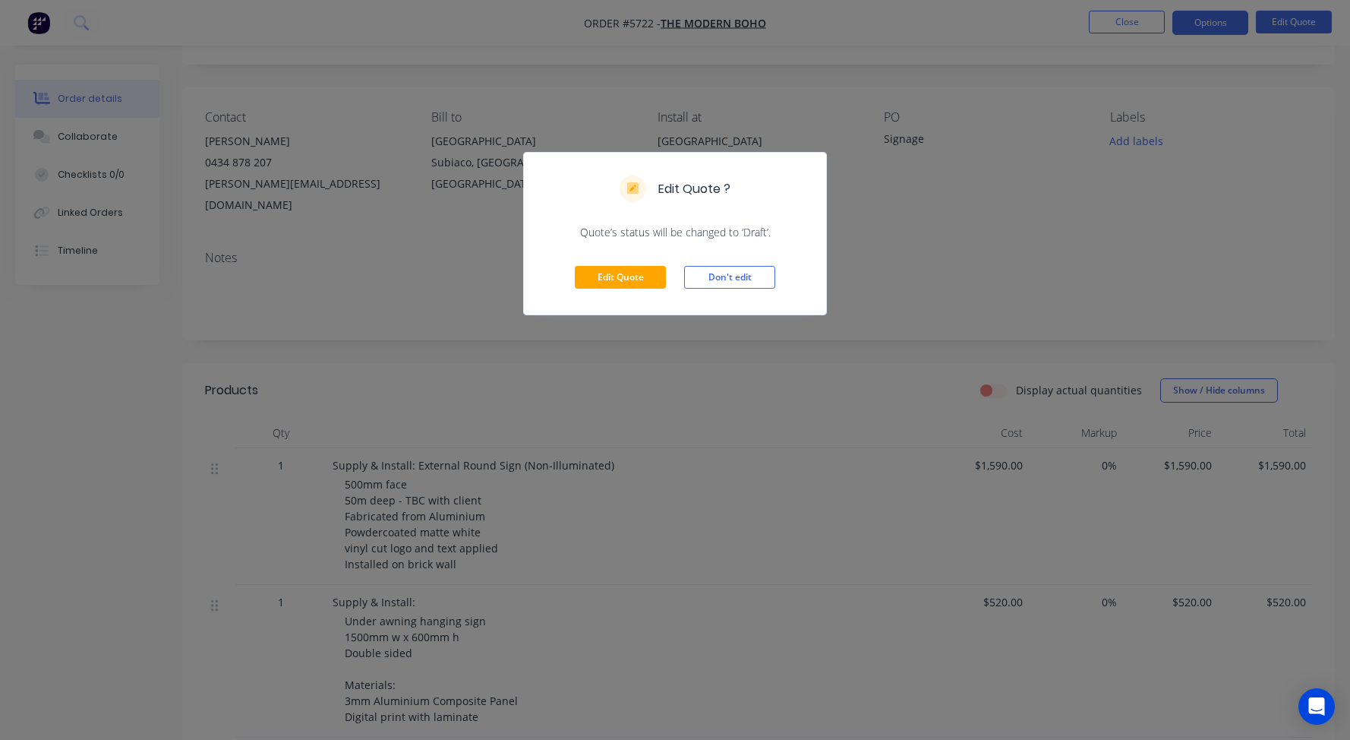
click at [590, 292] on div "Edit Quote Don't edit" at bounding box center [675, 277] width 302 height 74
click at [603, 278] on button "Edit Quote" at bounding box center [620, 277] width 91 height 23
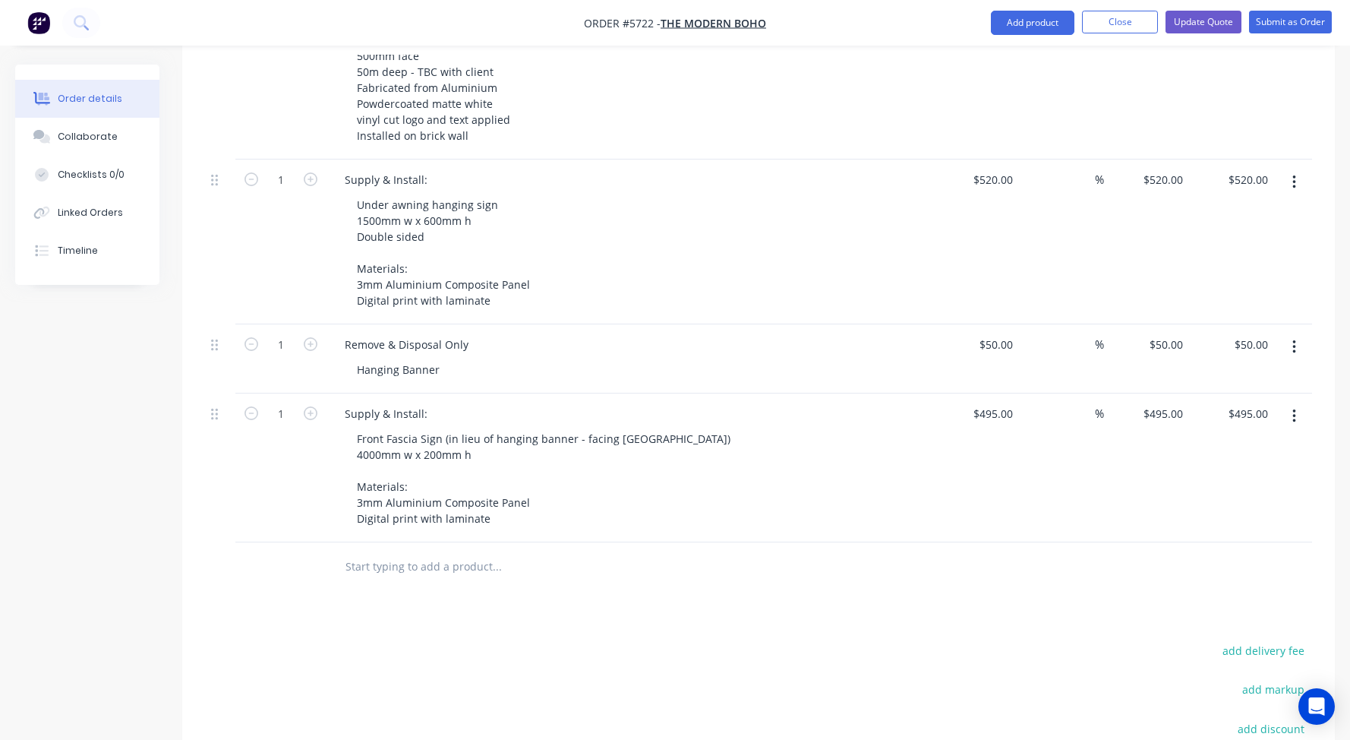
scroll to position [617, 0]
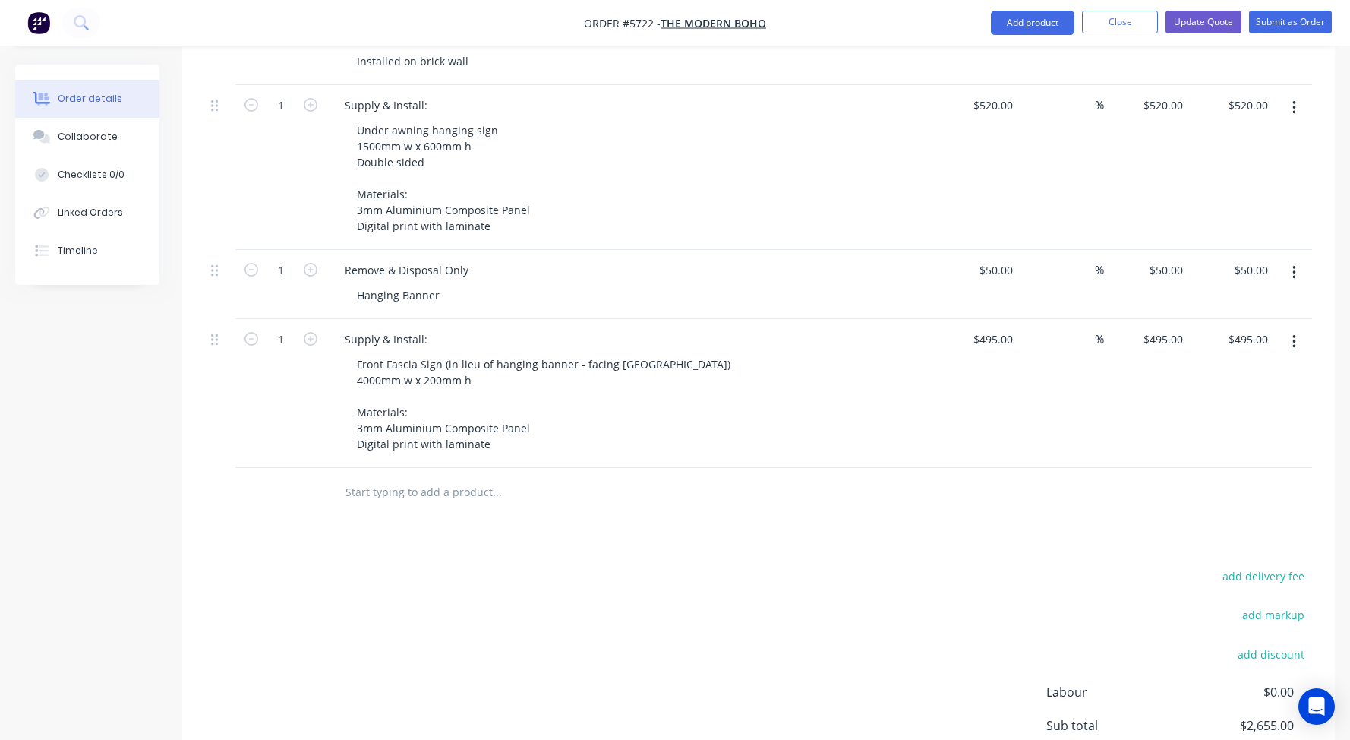
click at [424, 477] on input "text" at bounding box center [497, 492] width 304 height 30
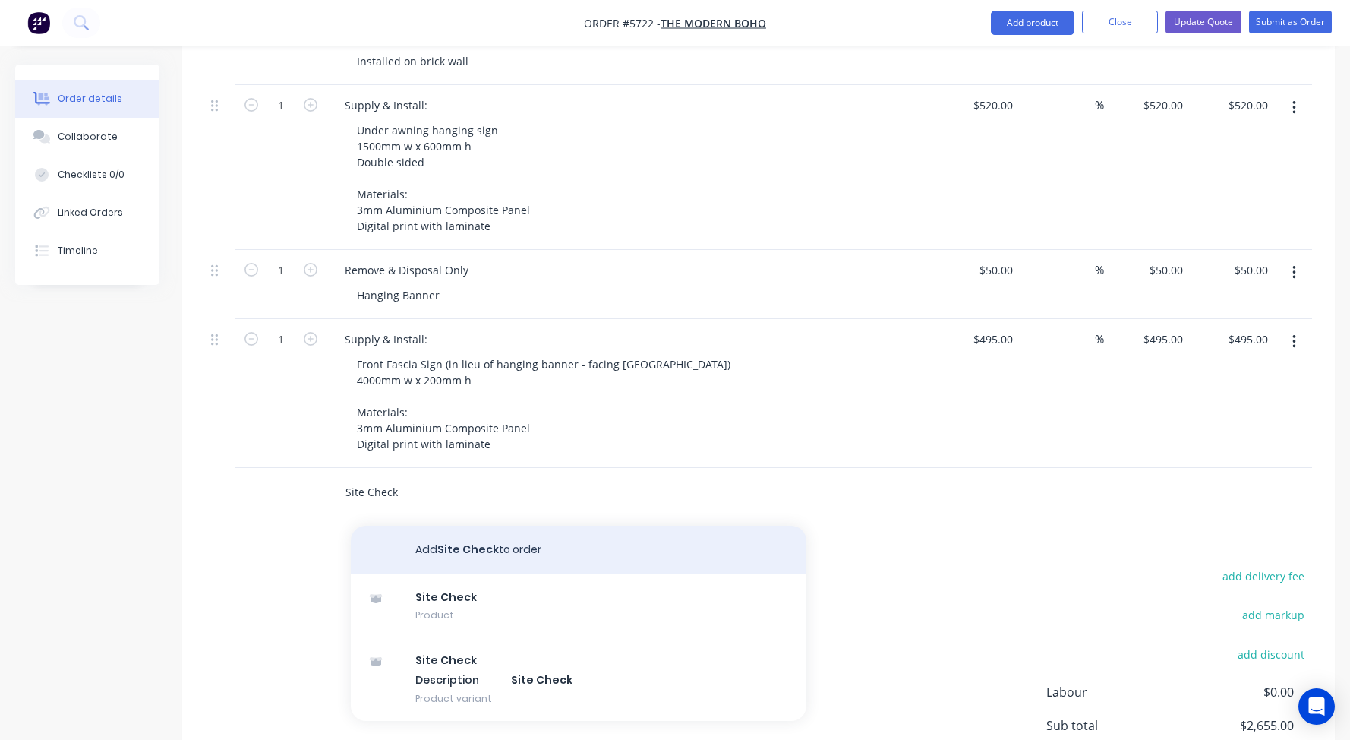
type input "Site Check"
click at [443, 525] on button "Add Site Check to order" at bounding box center [579, 549] width 456 height 49
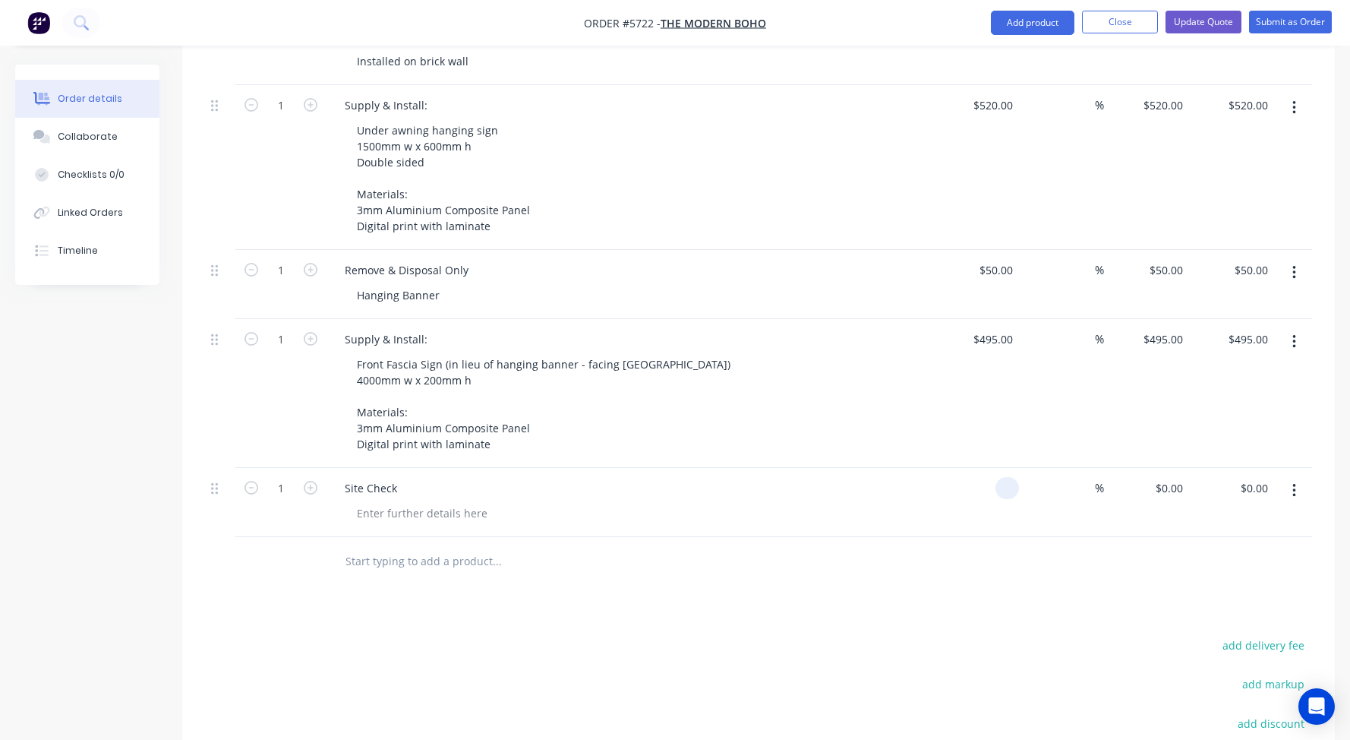
click at [1009, 477] on input at bounding box center [1009, 488] width 17 height 22
type input "$190.00"
click at [410, 502] on div at bounding box center [422, 513] width 155 height 22
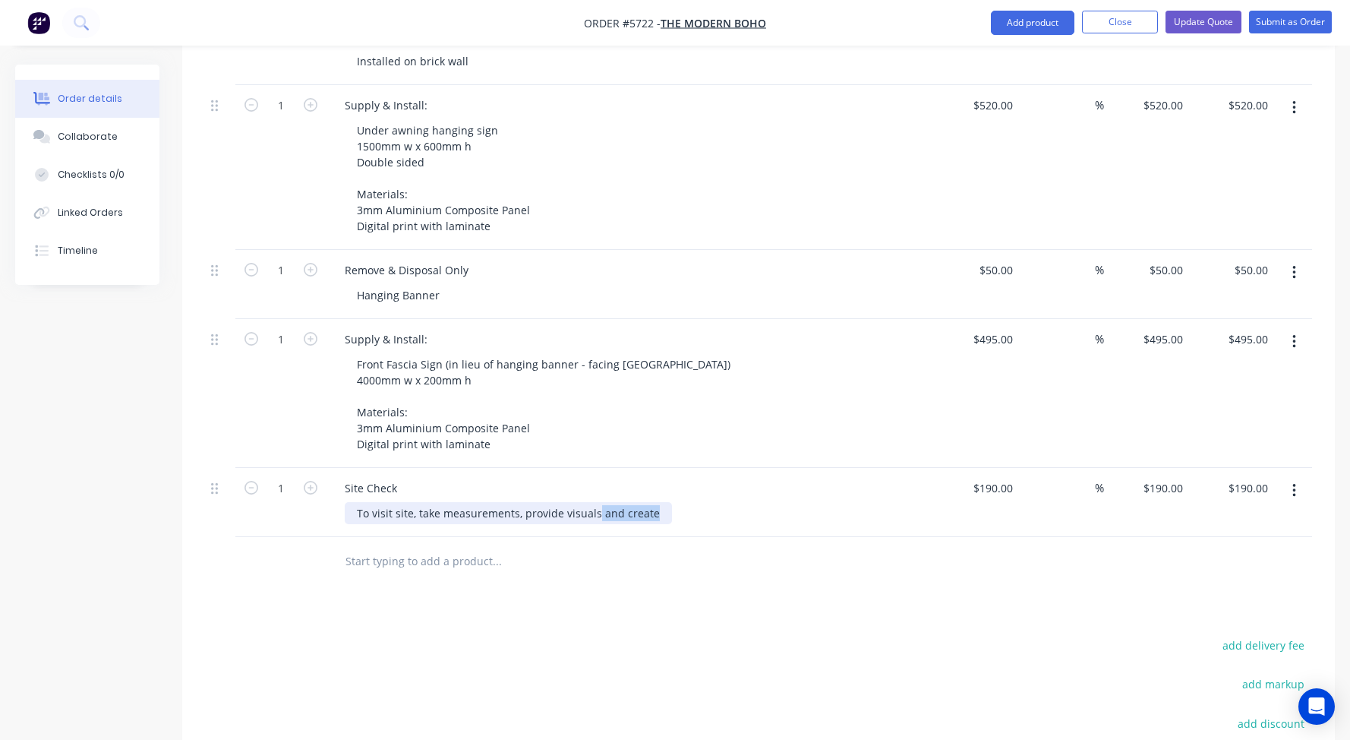
drag, startPoint x: 655, startPoint y: 472, endPoint x: 593, endPoint y: 472, distance: 62.3
click at [593, 502] on div "To visit site, take measurements, provide visuals and create" at bounding box center [508, 513] width 327 height 22
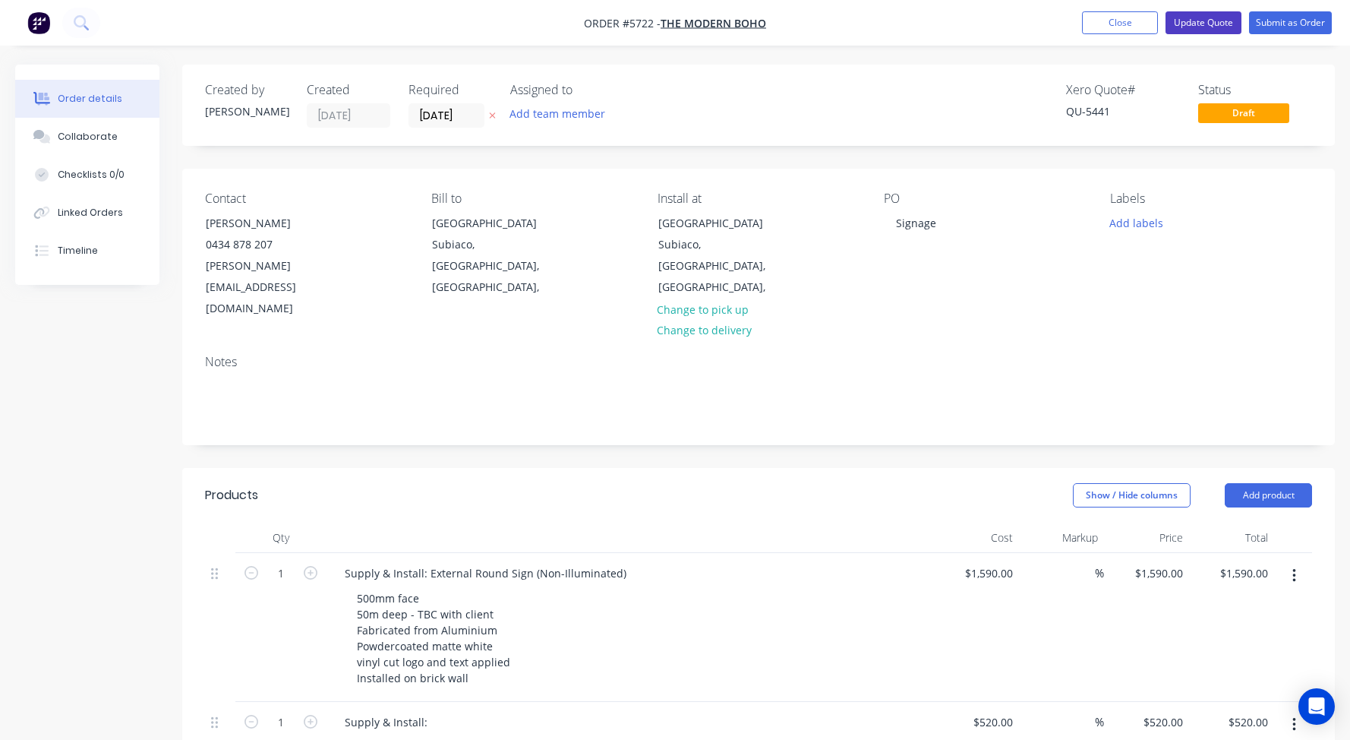
scroll to position [0, 0]
click at [1189, 33] on button "Update Quote" at bounding box center [1203, 22] width 76 height 23
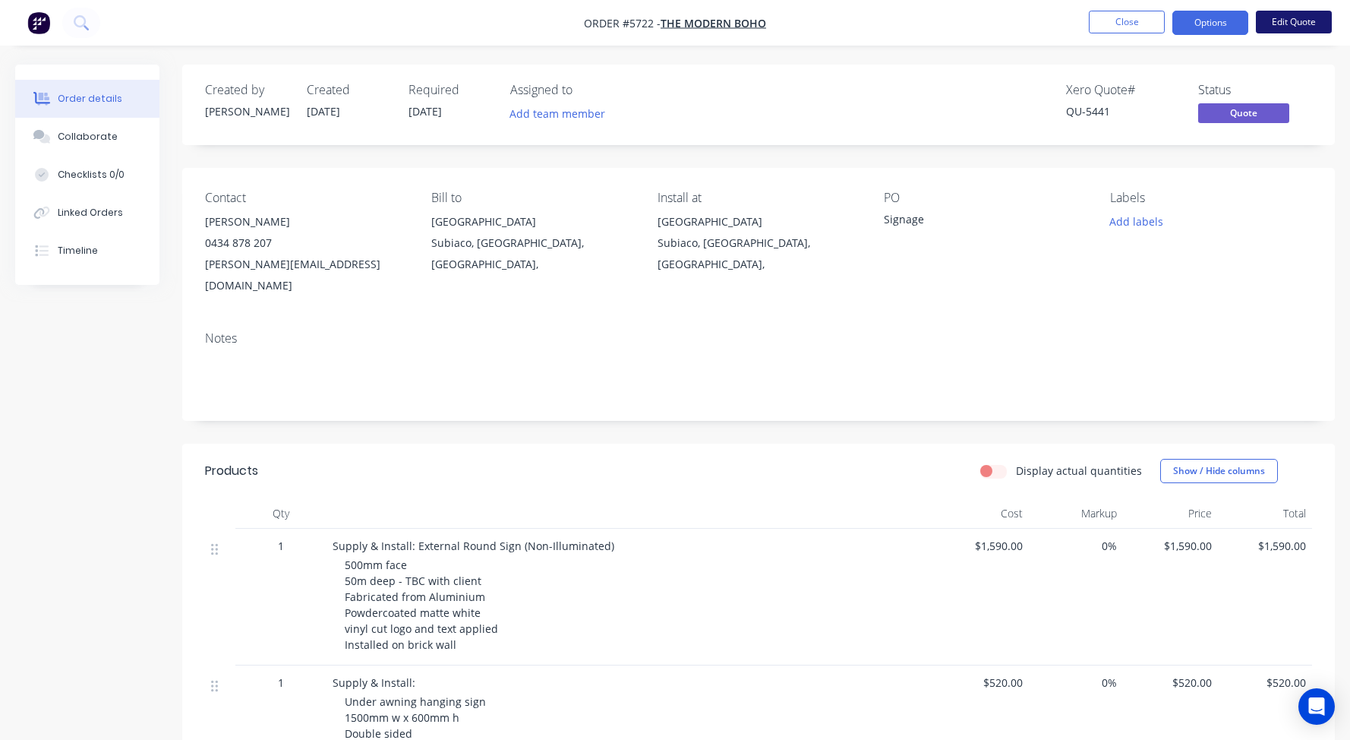
click at [1292, 17] on button "Edit Quote" at bounding box center [1294, 22] width 76 height 23
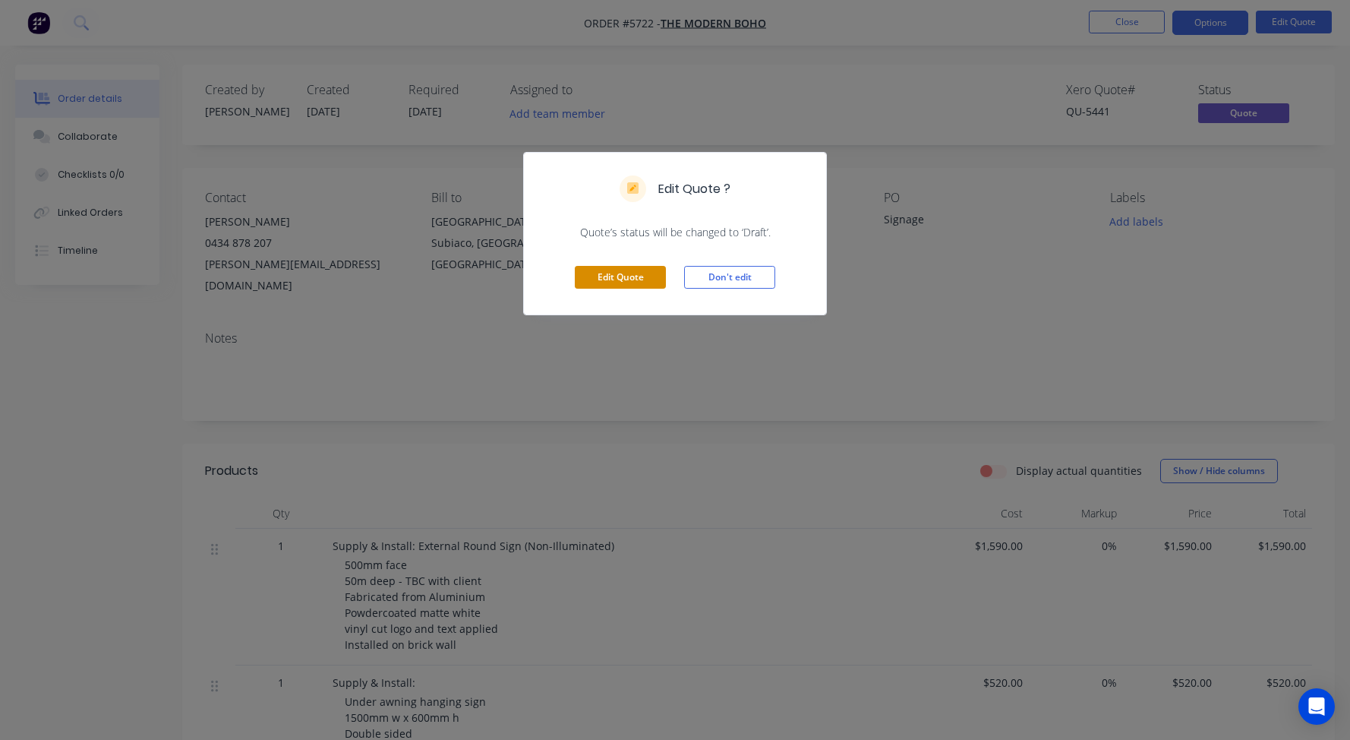
click at [631, 278] on button "Edit Quote" at bounding box center [620, 277] width 91 height 23
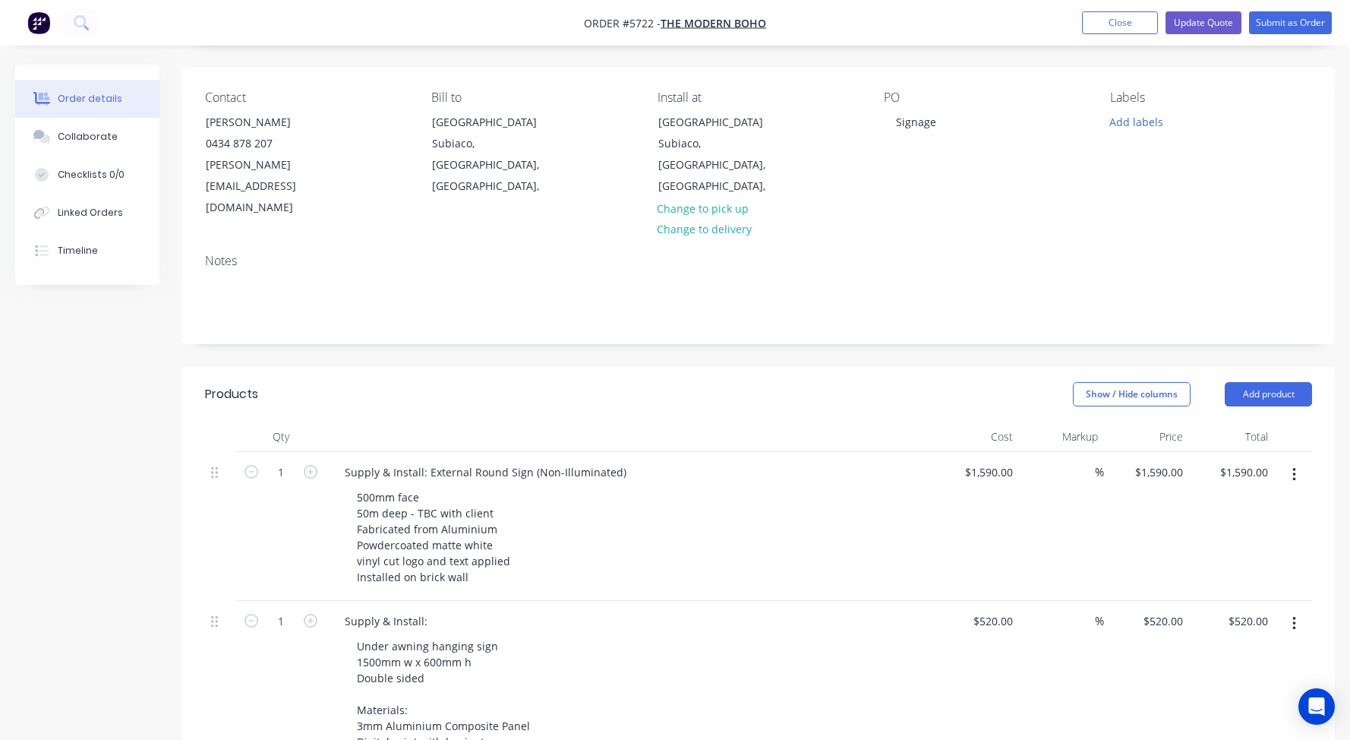
scroll to position [97, 0]
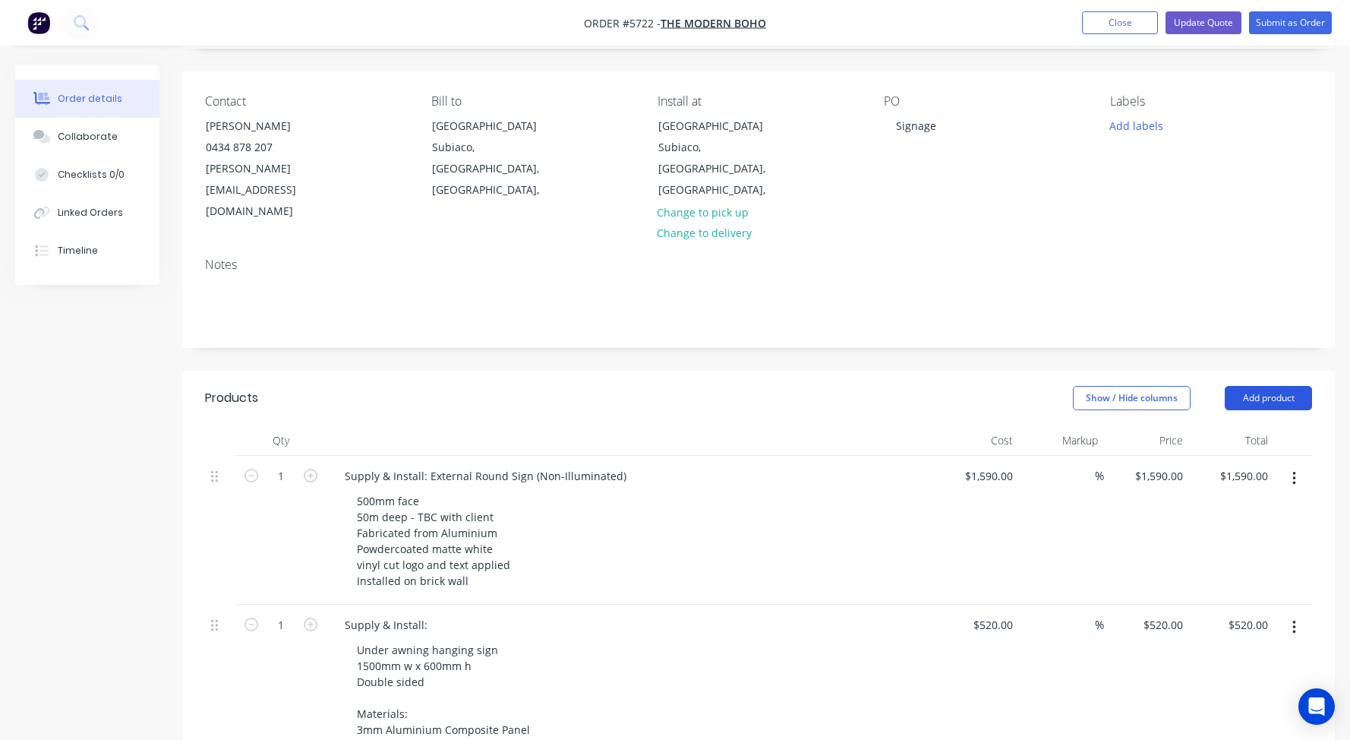
click at [1260, 386] on button "Add product" at bounding box center [1268, 398] width 87 height 24
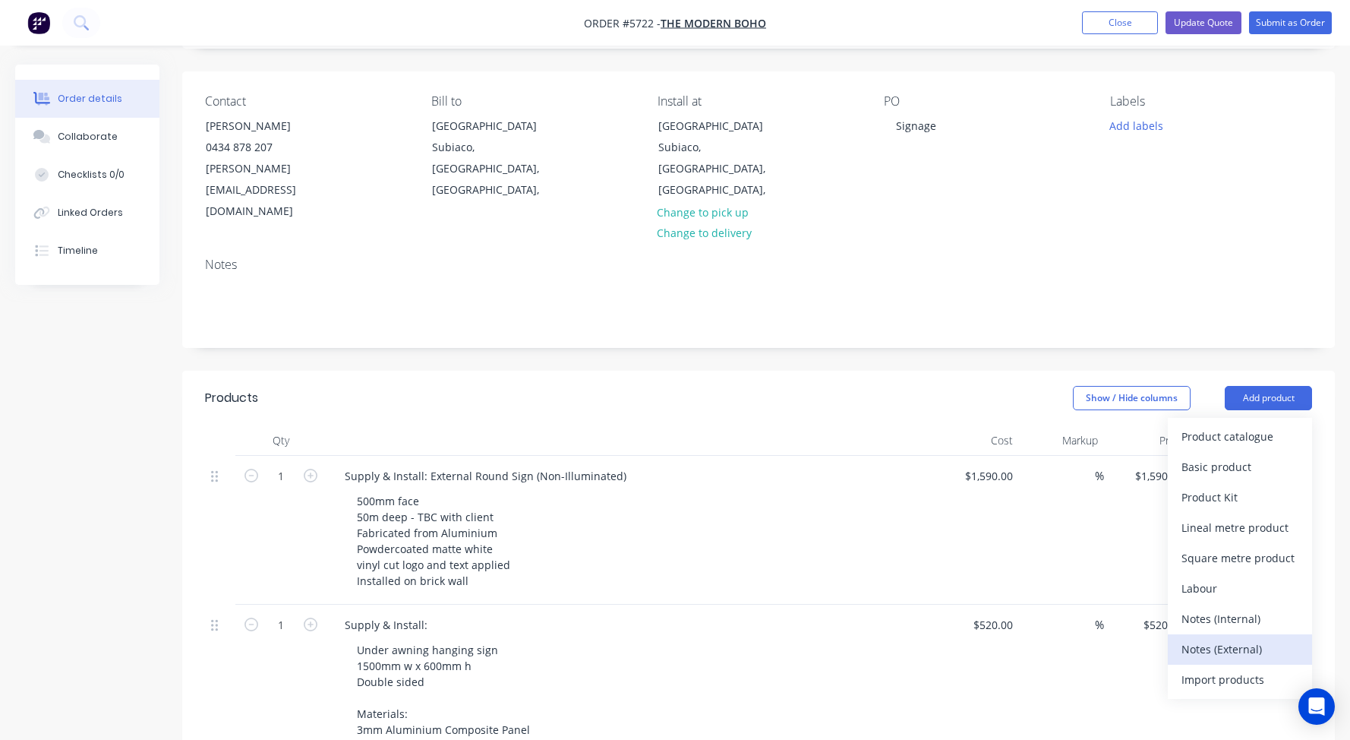
click at [1213, 638] on div "Notes (External)" at bounding box center [1239, 649] width 117 height 22
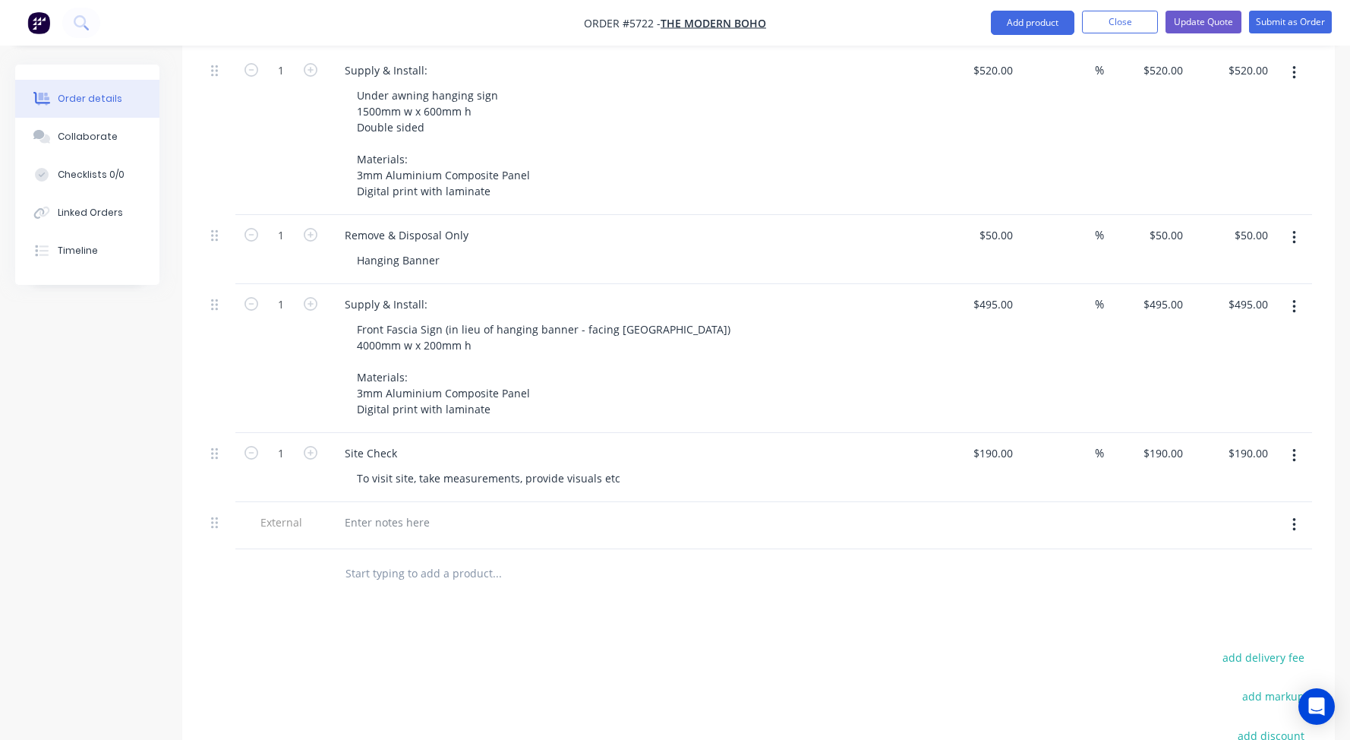
scroll to position [677, 0]
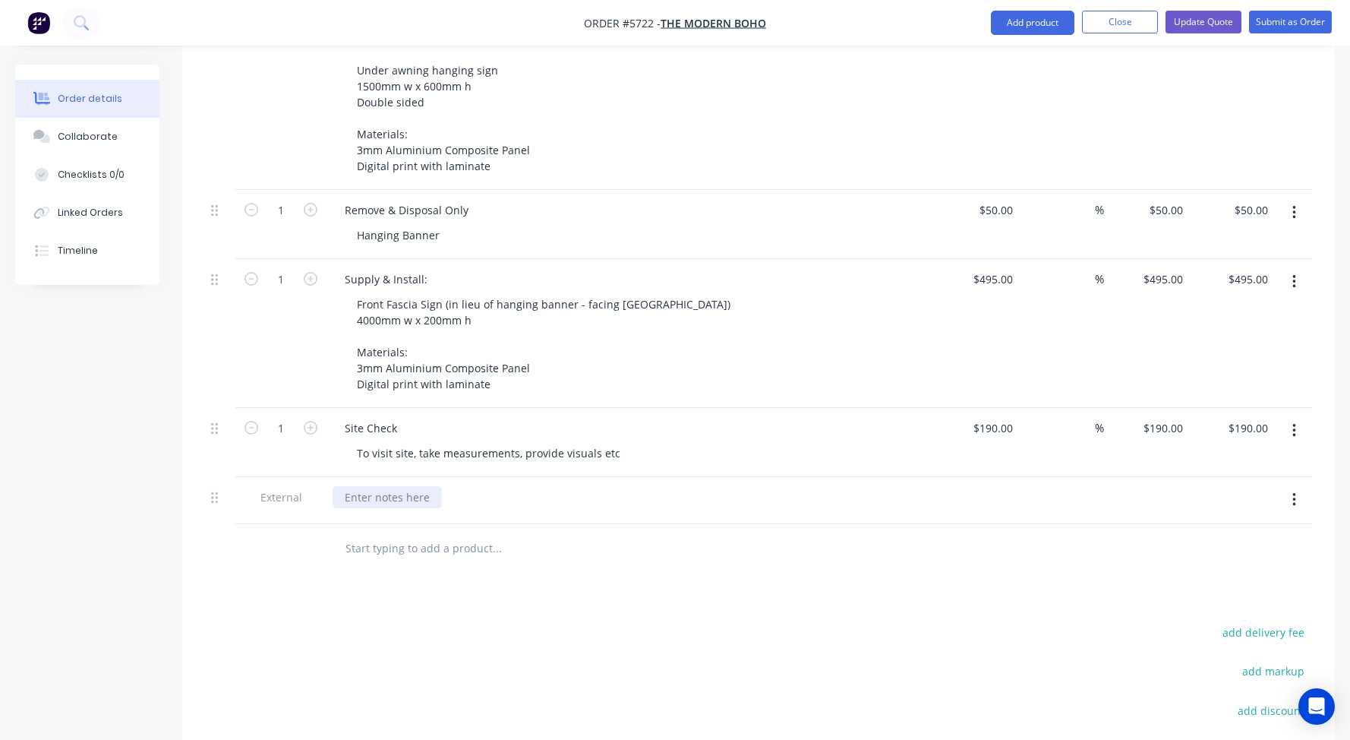
click at [376, 486] on div at bounding box center [387, 497] width 109 height 22
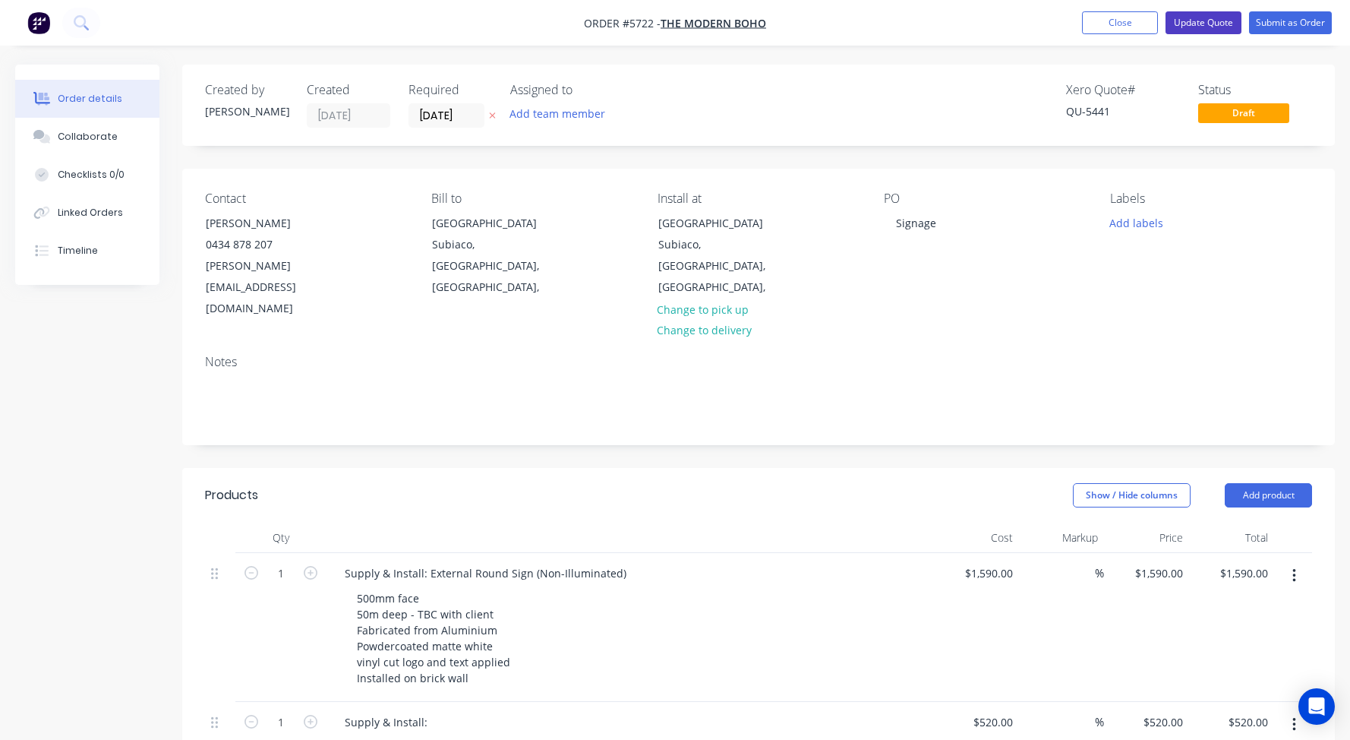
scroll to position [0, 0]
click at [1202, 24] on button "Update Quote" at bounding box center [1203, 22] width 76 height 23
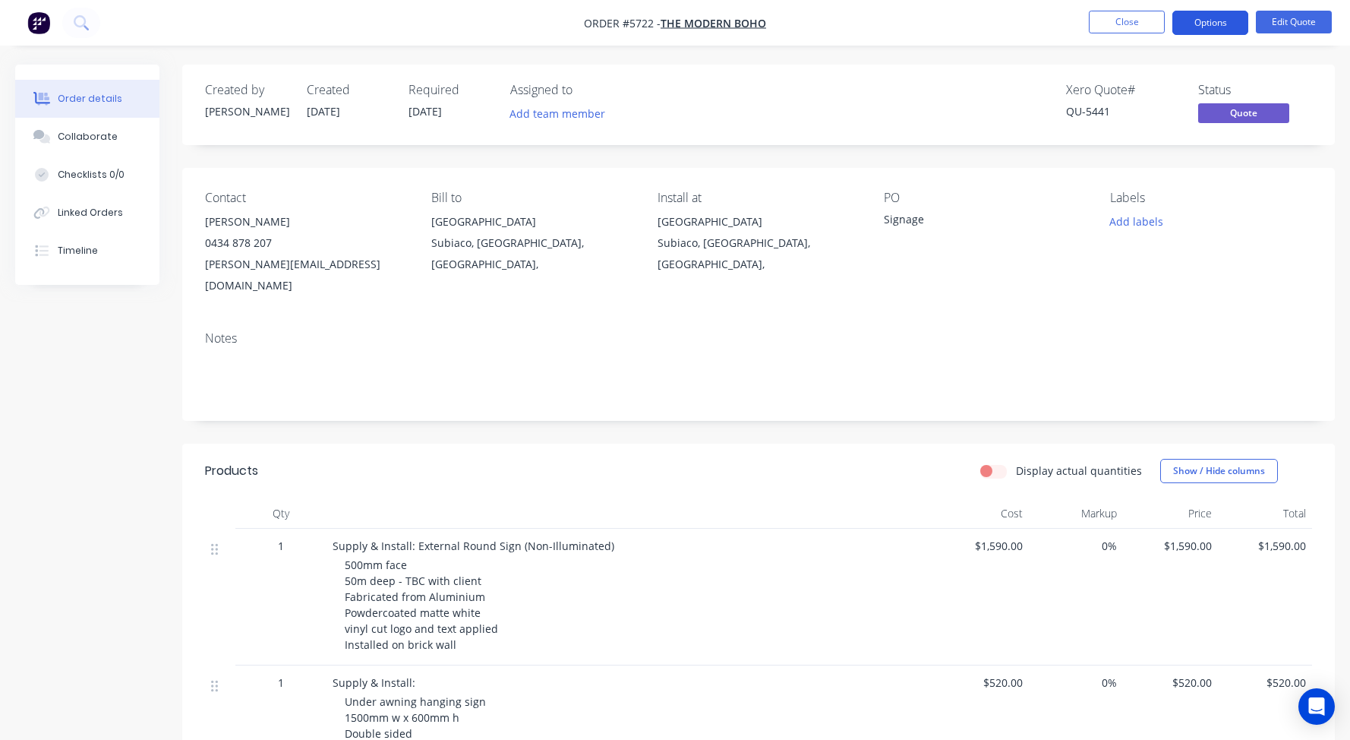
click at [1223, 30] on button "Options" at bounding box center [1210, 23] width 76 height 24
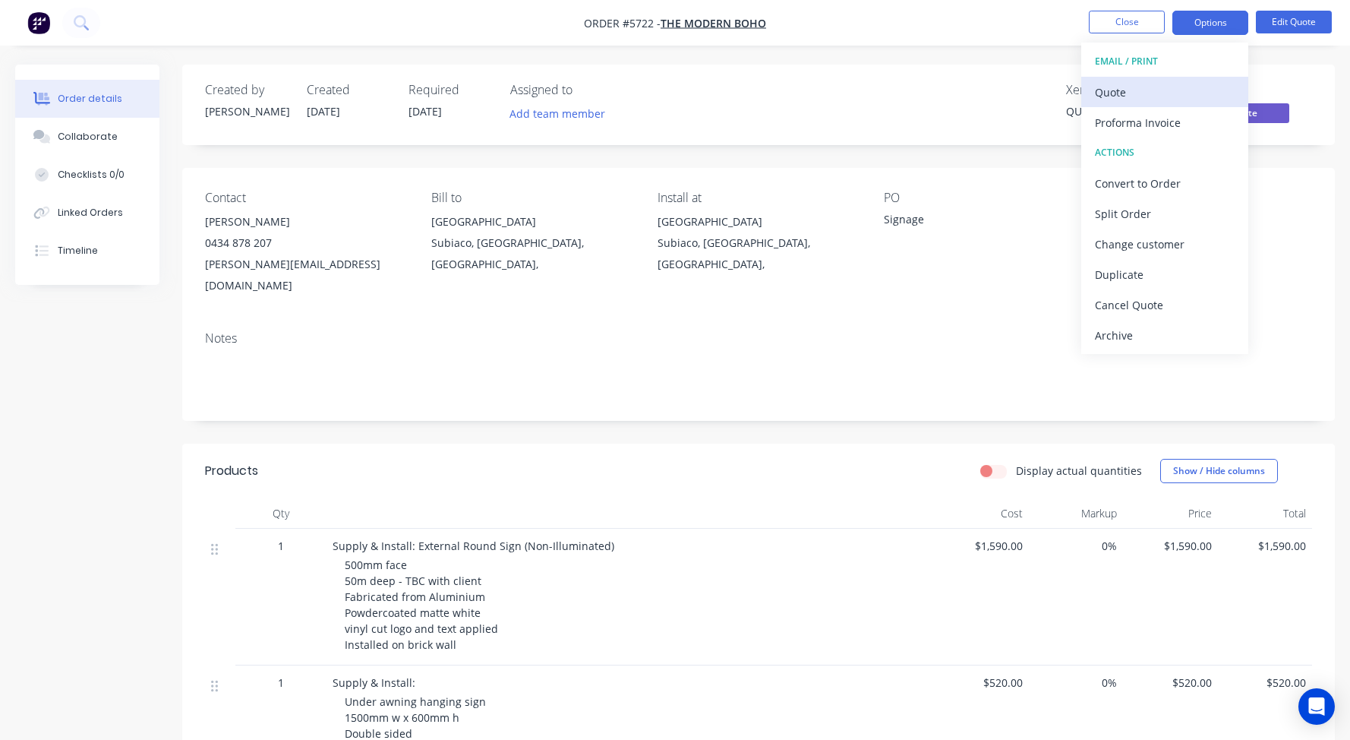
click at [1157, 86] on div "Quote" at bounding box center [1165, 92] width 140 height 22
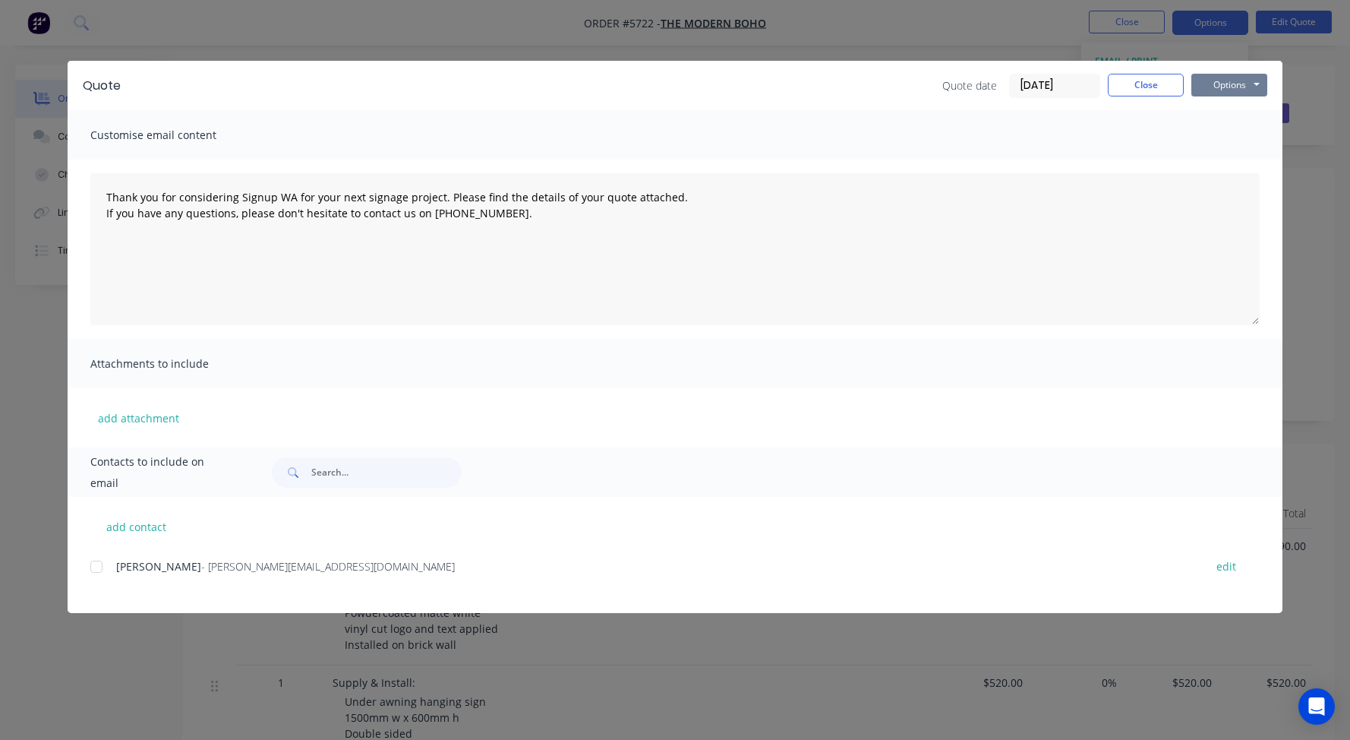
click at [1238, 88] on button "Options" at bounding box center [1229, 85] width 76 height 23
click at [1240, 140] on button "Print" at bounding box center [1239, 137] width 97 height 25
click at [1240, 91] on button "Options" at bounding box center [1229, 85] width 76 height 23
click at [1241, 137] on button "Print" at bounding box center [1239, 137] width 97 height 25
type textarea "Thank you for considering Signup WA for your next signage project. Please find …"
